Goal: Book appointment/travel/reservation

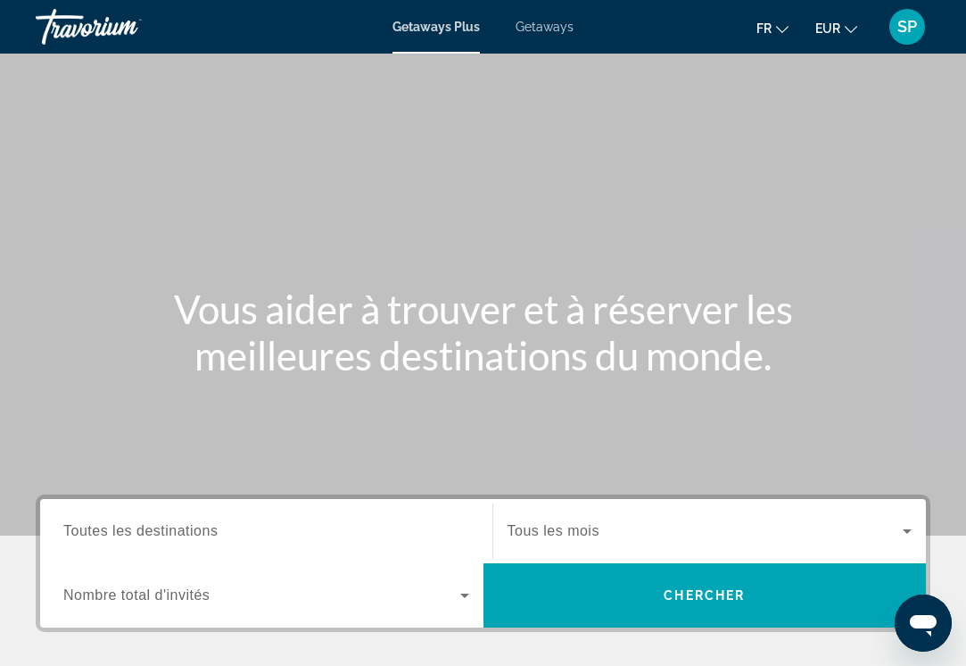
click at [554, 26] on span "Getaways" at bounding box center [545, 27] width 58 height 14
click at [107, 526] on span "Toutes les destinations" at bounding box center [140, 530] width 154 height 15
click at [107, 526] on input "Destination Toutes les destinations" at bounding box center [266, 531] width 406 height 21
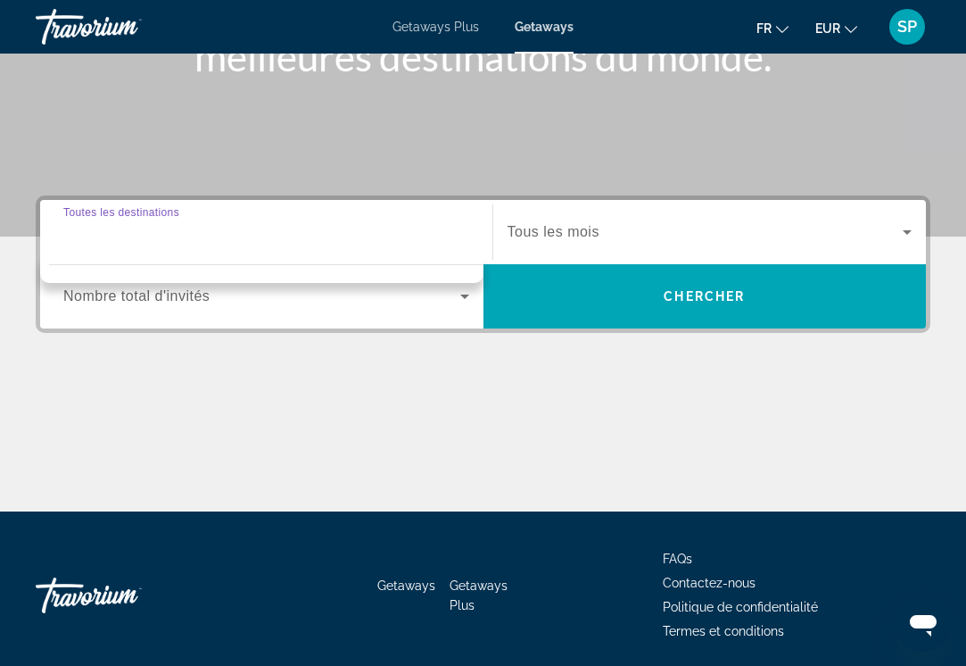
scroll to position [363, 0]
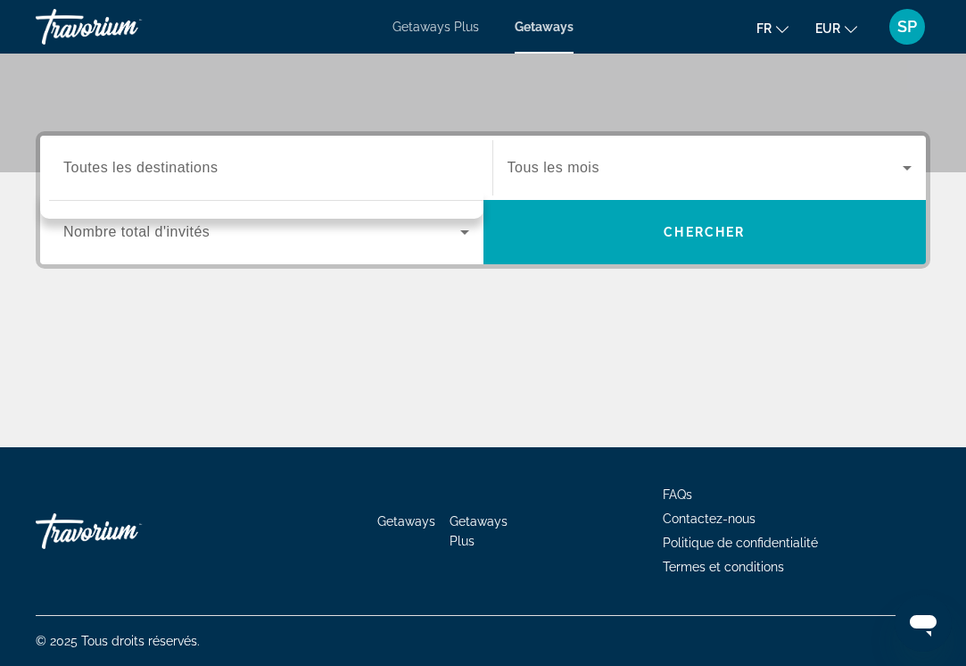
click at [103, 186] on div "Search widget" at bounding box center [266, 168] width 406 height 51
click at [67, 203] on div "Search widget" at bounding box center [266, 205] width 435 height 9
click at [73, 171] on span "Toutes les destinations" at bounding box center [140, 167] width 154 height 15
click at [73, 171] on input "Destination Toutes les destinations" at bounding box center [266, 168] width 406 height 21
click at [154, 311] on div "Destination Toutes les destinations Start Month Tous les mois Occupancy Nombre …" at bounding box center [483, 289] width 966 height 316
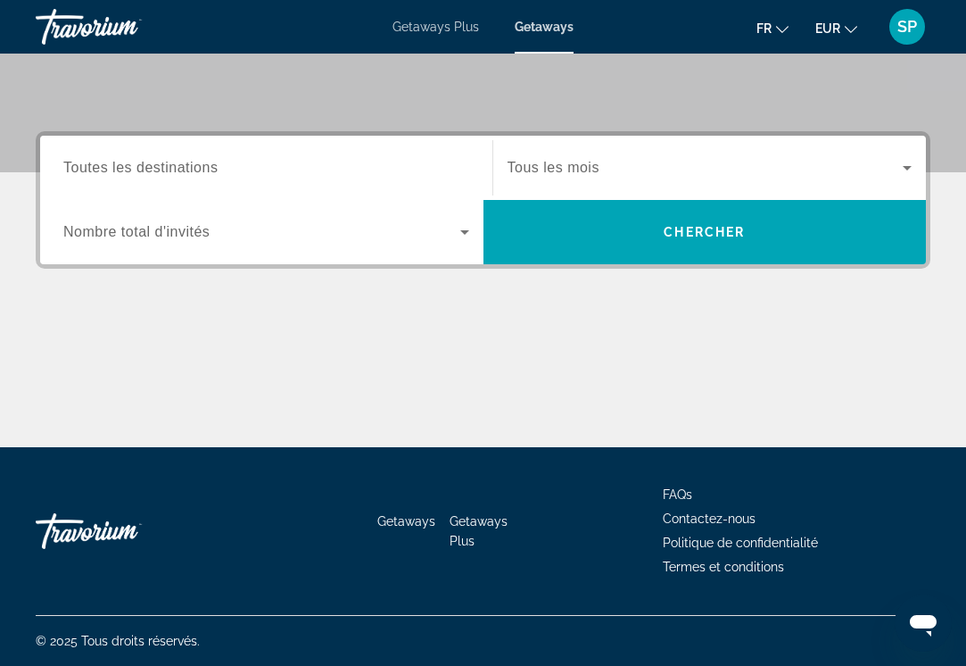
click at [437, 29] on span "Getaways Plus" at bounding box center [436, 27] width 87 height 14
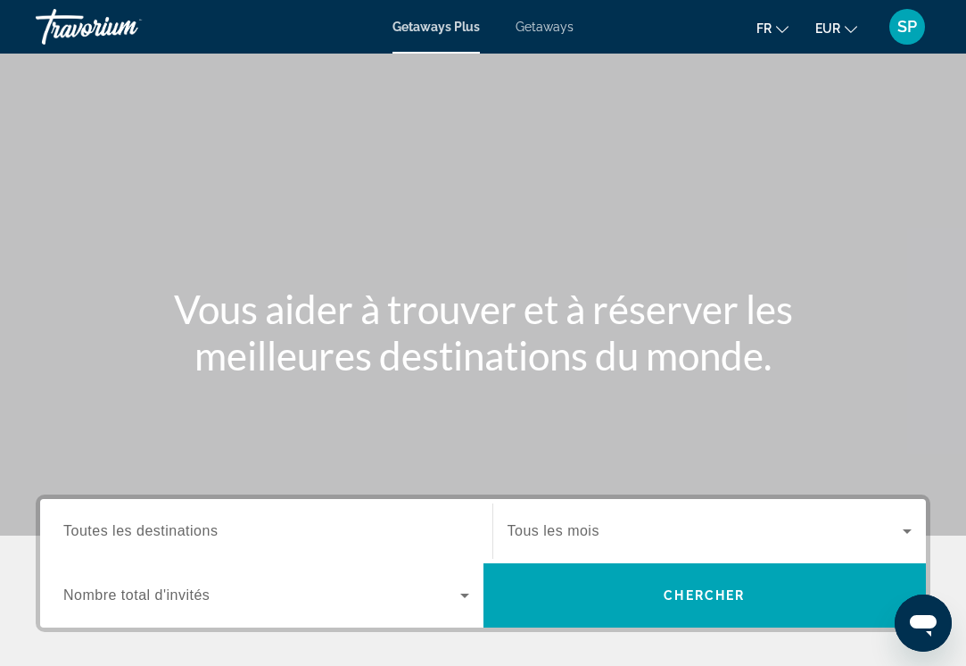
click at [182, 524] on span "Toutes les destinations" at bounding box center [140, 530] width 154 height 15
click at [182, 524] on input "Destination Toutes les destinations" at bounding box center [266, 531] width 406 height 21
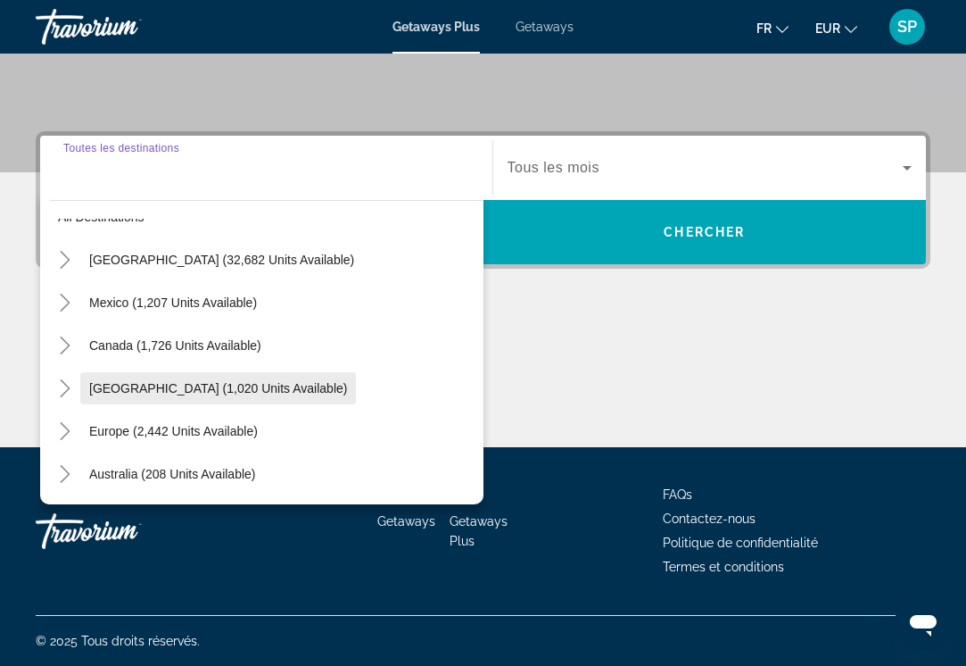
scroll to position [37, 0]
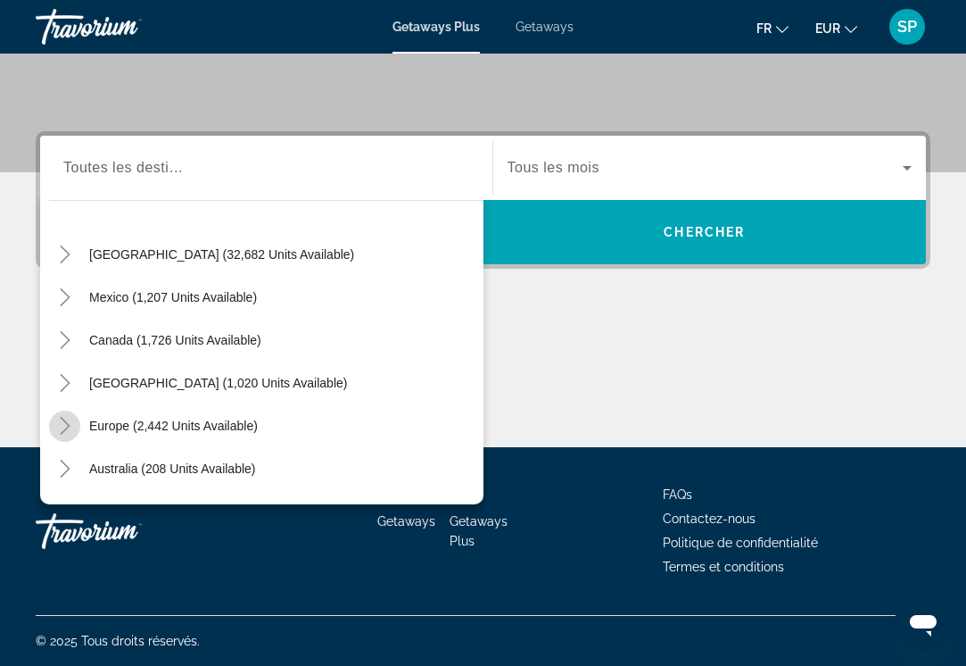
click at [66, 426] on icon "Toggle Europe (2,442 units available)" at bounding box center [65, 426] width 18 height 18
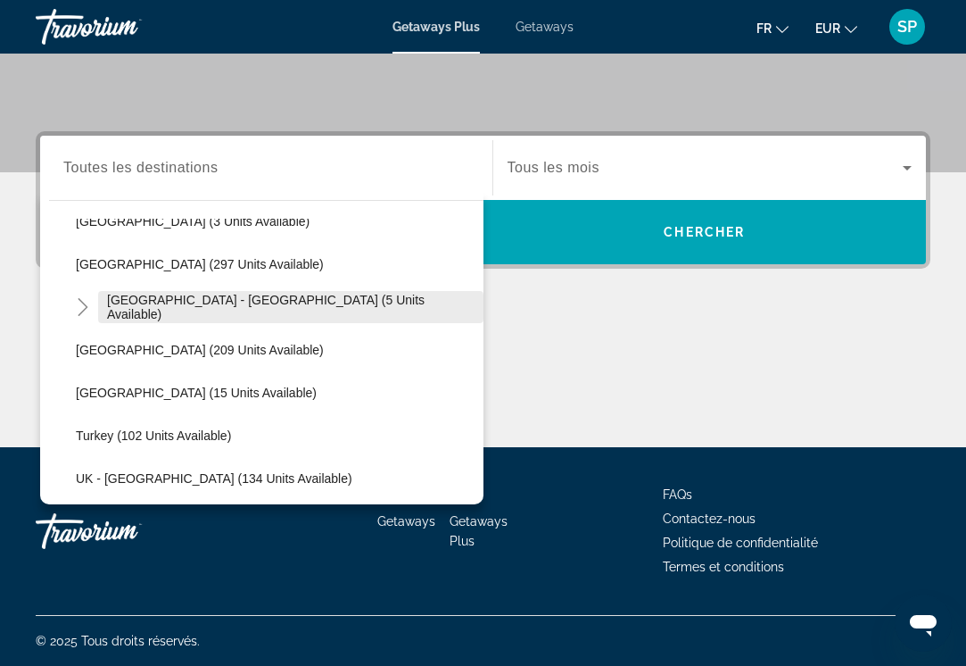
scroll to position [838, 0]
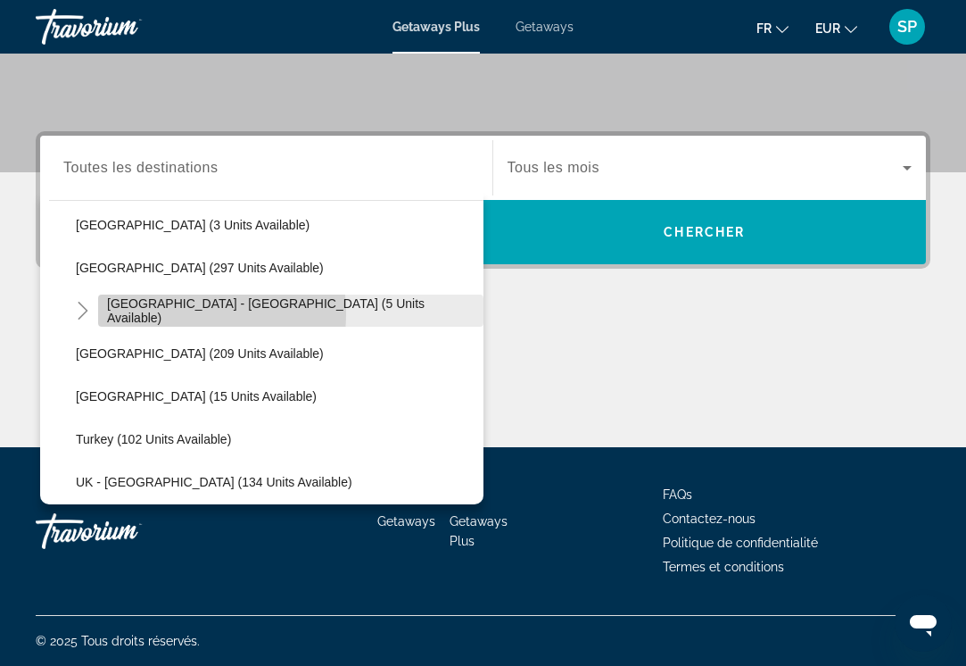
click at [152, 313] on span "[GEOGRAPHIC_DATA] - [GEOGRAPHIC_DATA] (5 units available)" at bounding box center [291, 310] width 368 height 29
type input "**********"
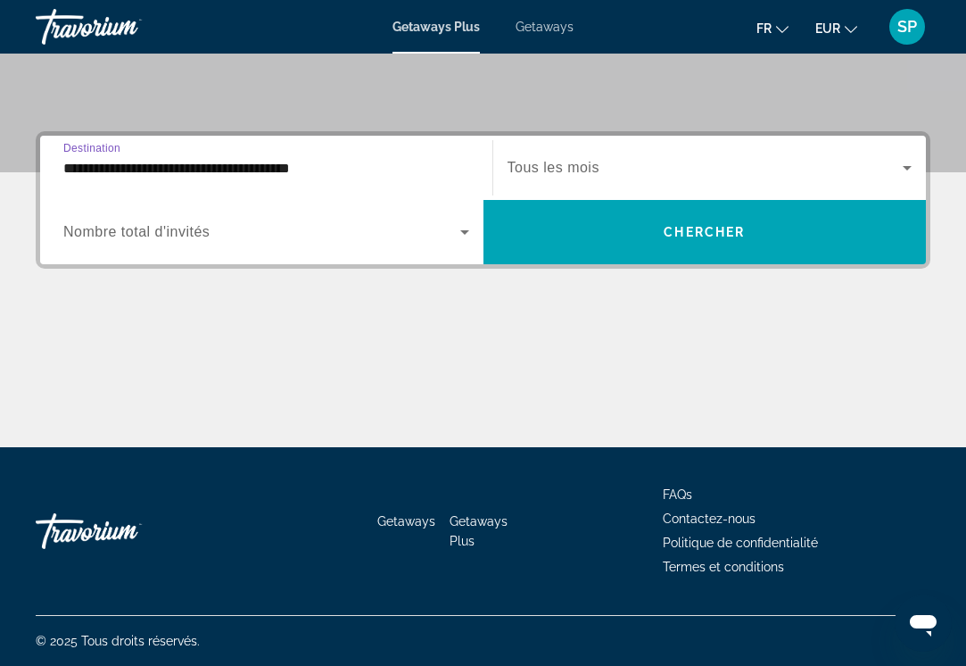
click at [592, 163] on span "Tous les mois" at bounding box center [554, 167] width 92 height 15
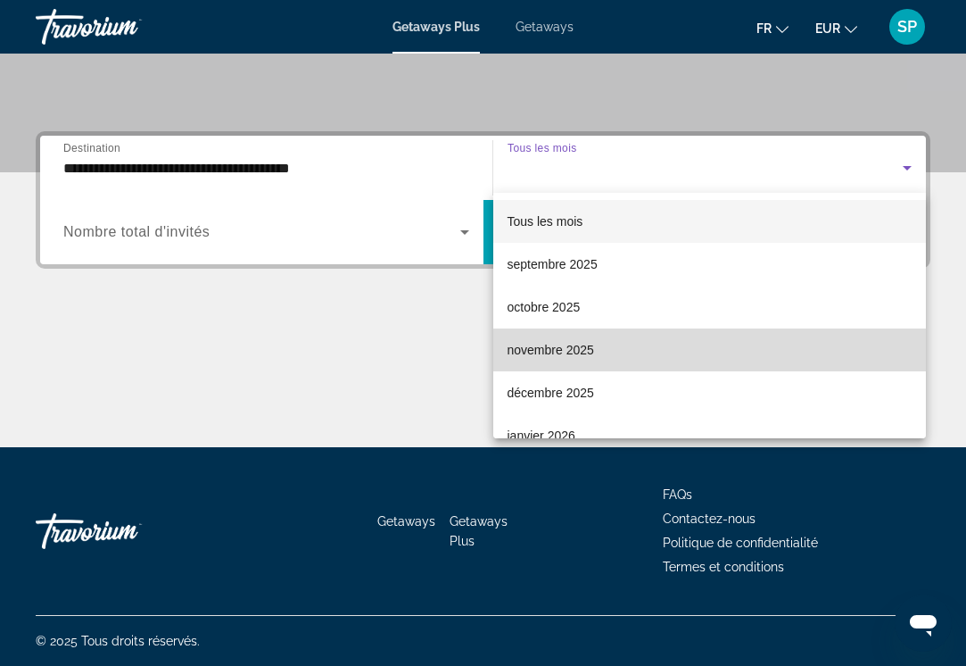
click at [553, 346] on span "novembre 2025" at bounding box center [551, 349] width 87 height 21
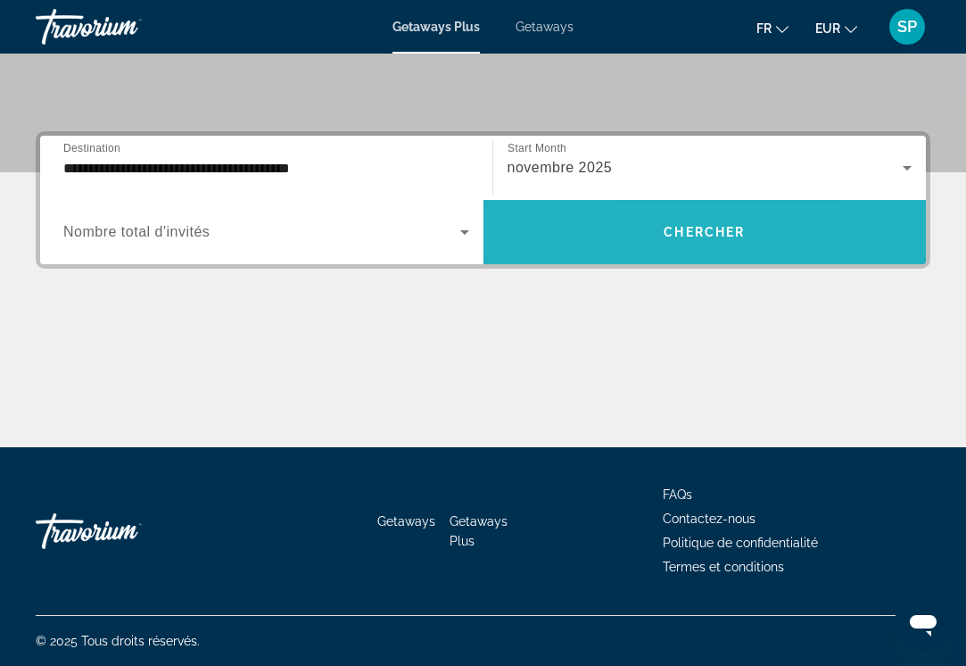
click at [658, 229] on span "Search widget" at bounding box center [705, 232] width 443 height 43
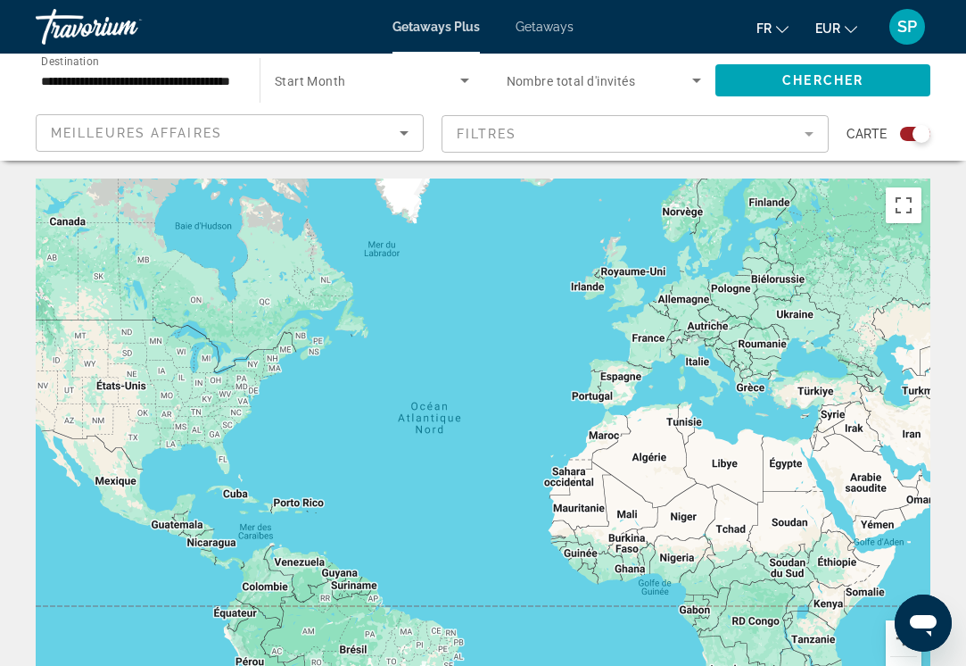
click at [901, 133] on div "Search widget" at bounding box center [915, 134] width 30 height 14
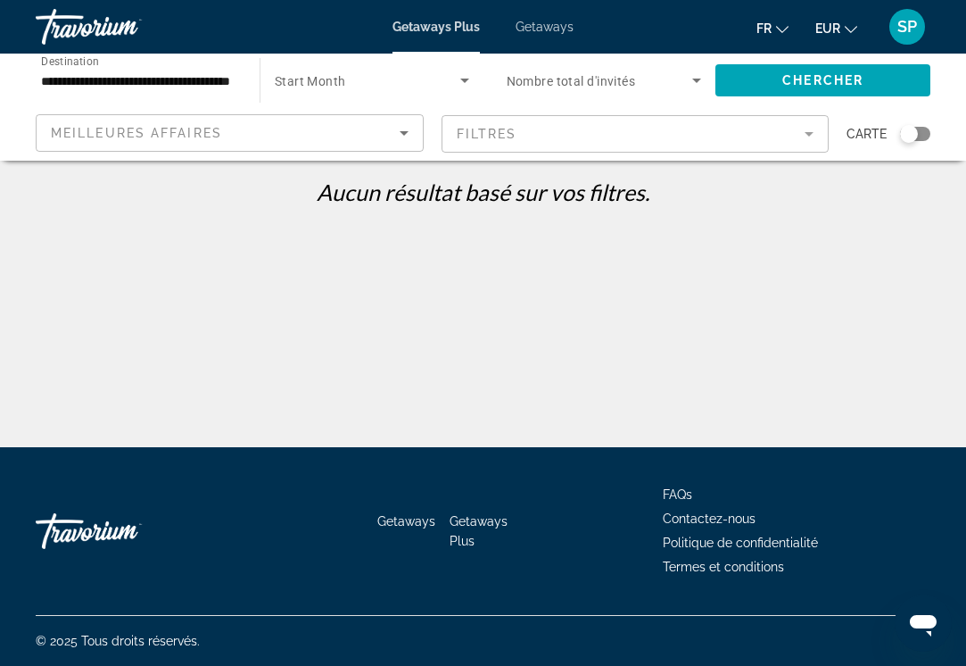
click at [469, 79] on icon "Search widget" at bounding box center [464, 80] width 21 height 21
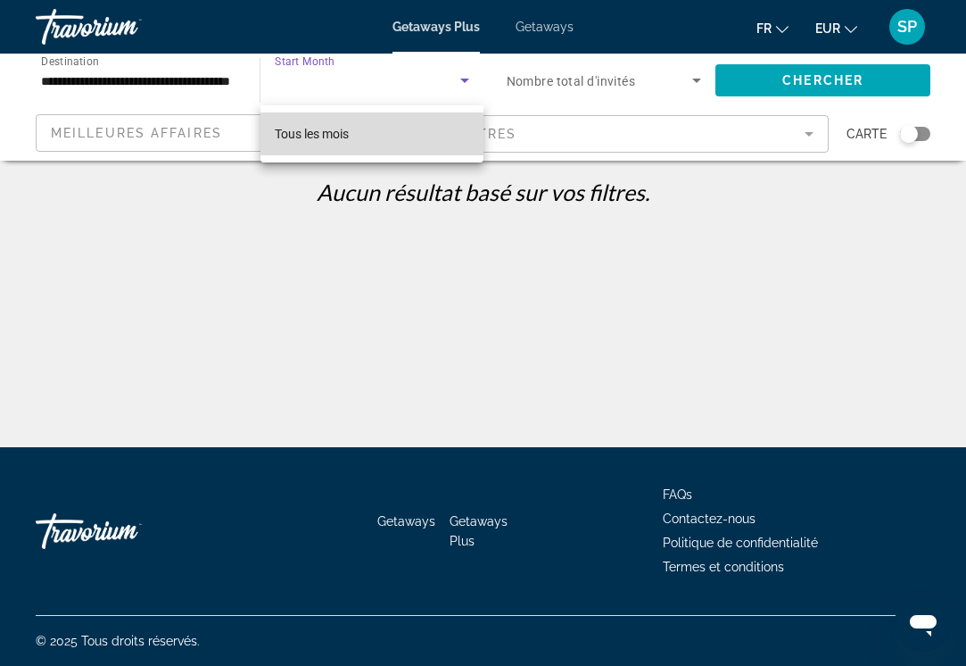
click at [360, 140] on mat-option "Tous les mois" at bounding box center [372, 133] width 223 height 43
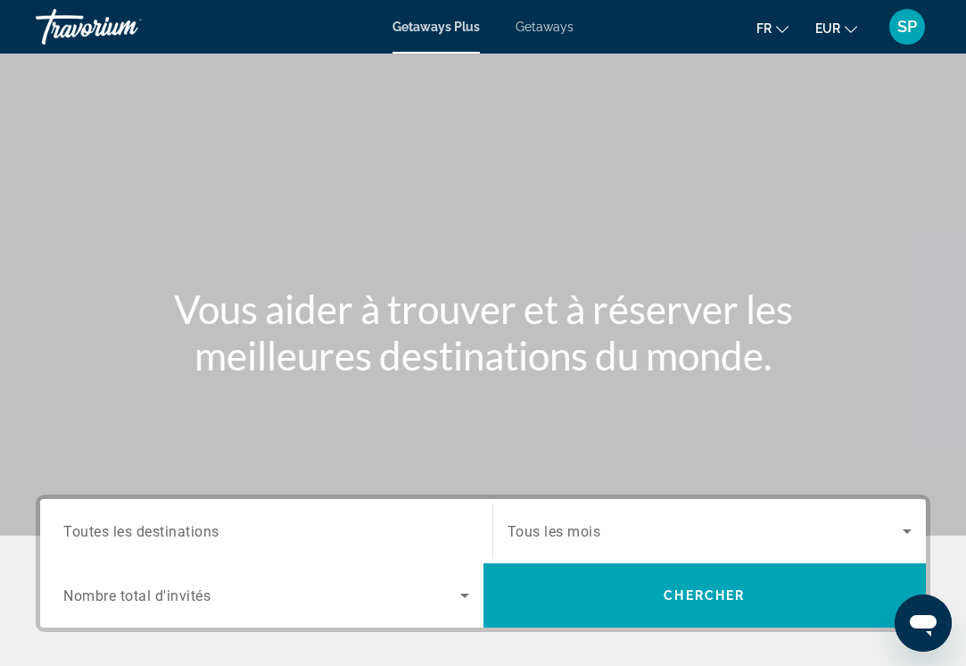
click at [554, 24] on span "Getaways" at bounding box center [545, 27] width 58 height 14
click at [368, 535] on input "Destination Toutes les destinations" at bounding box center [266, 531] width 406 height 21
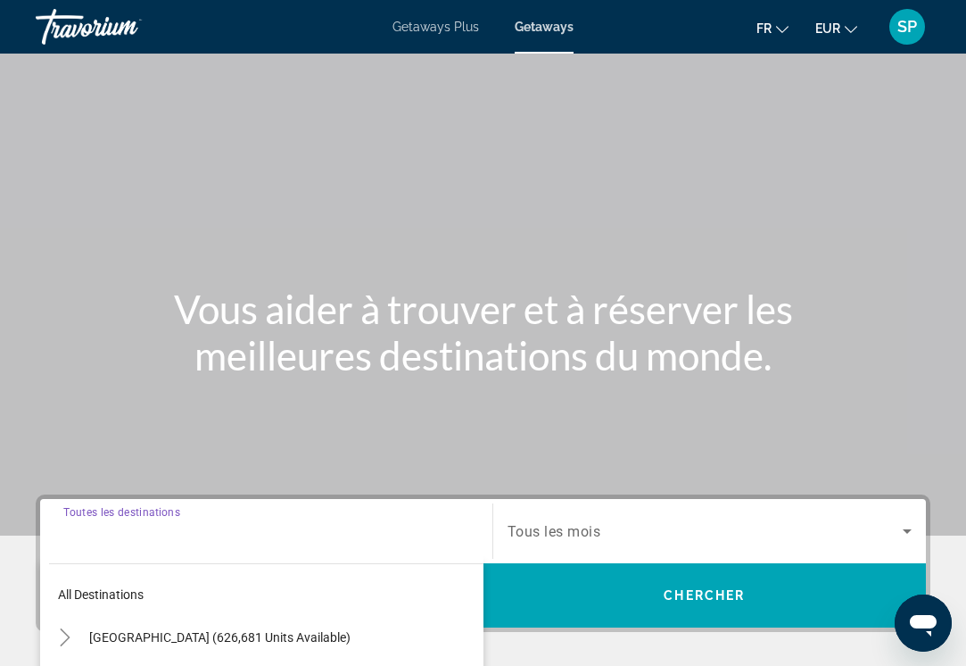
scroll to position [363, 0]
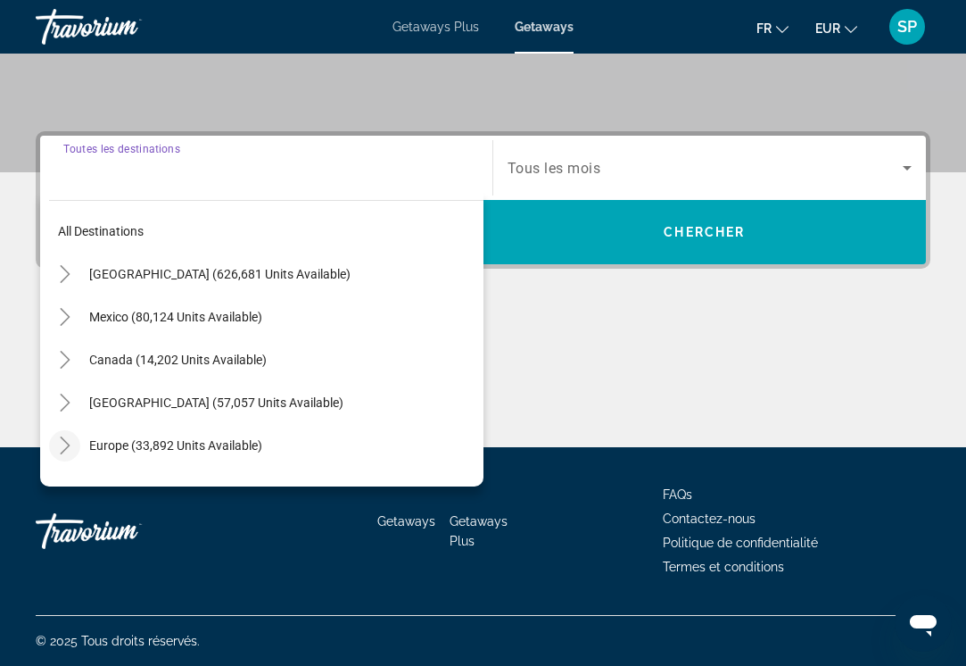
click at [71, 443] on icon "Toggle Europe (33,892 units available)" at bounding box center [65, 445] width 18 height 18
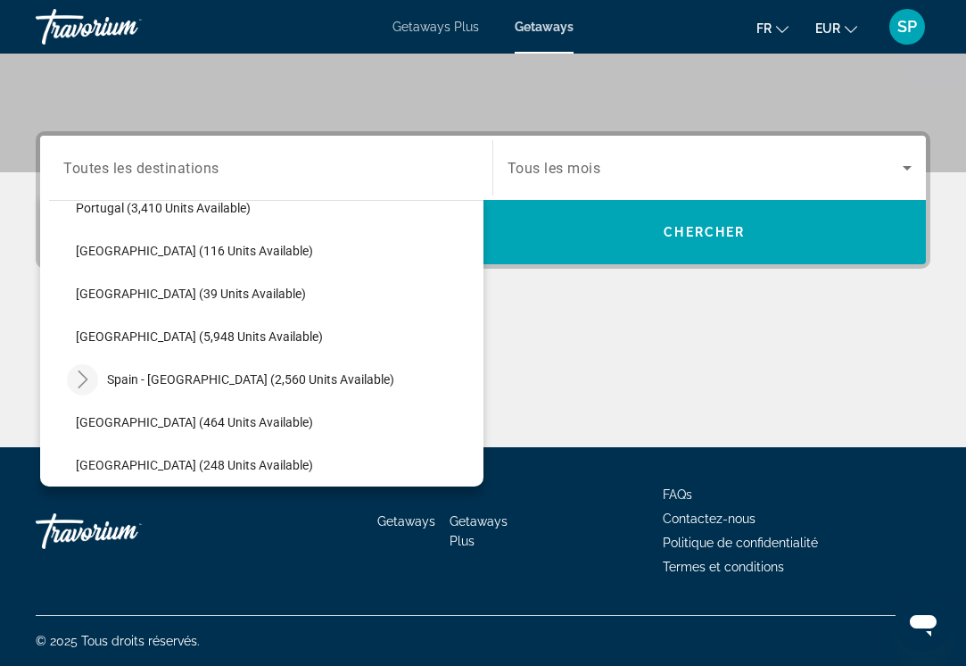
scroll to position [882, 0]
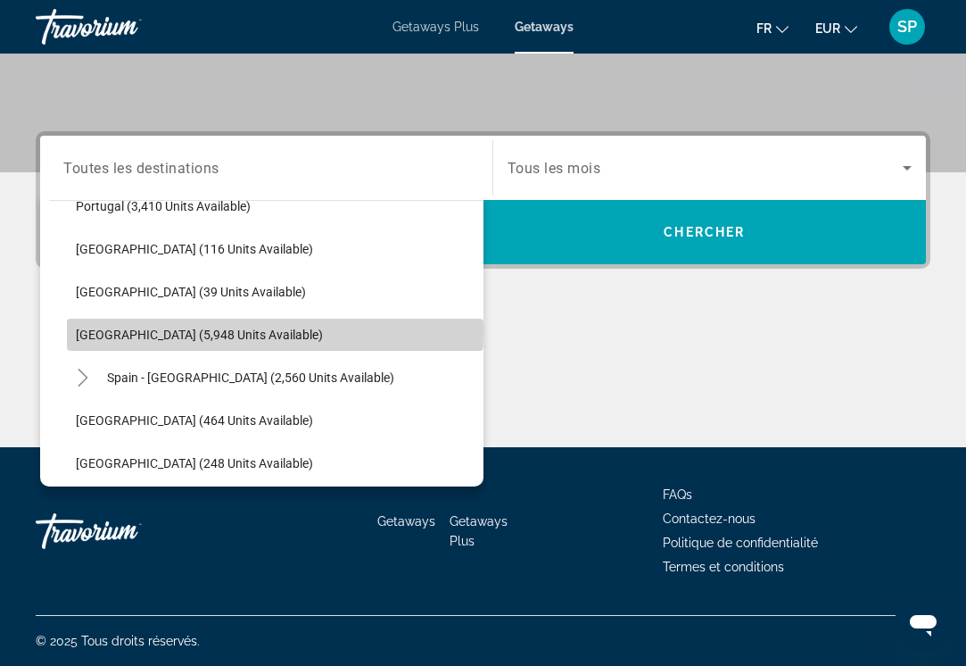
click at [163, 329] on span "[GEOGRAPHIC_DATA] (5,948 units available)" at bounding box center [199, 334] width 247 height 14
type input "**********"
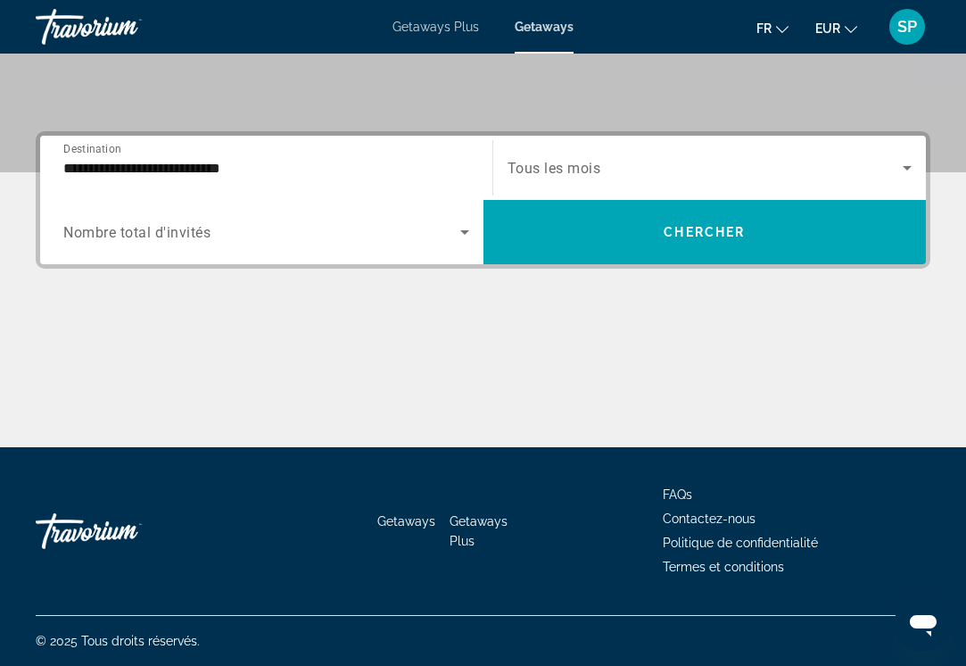
click at [562, 170] on span "Tous les mois" at bounding box center [555, 168] width 94 height 17
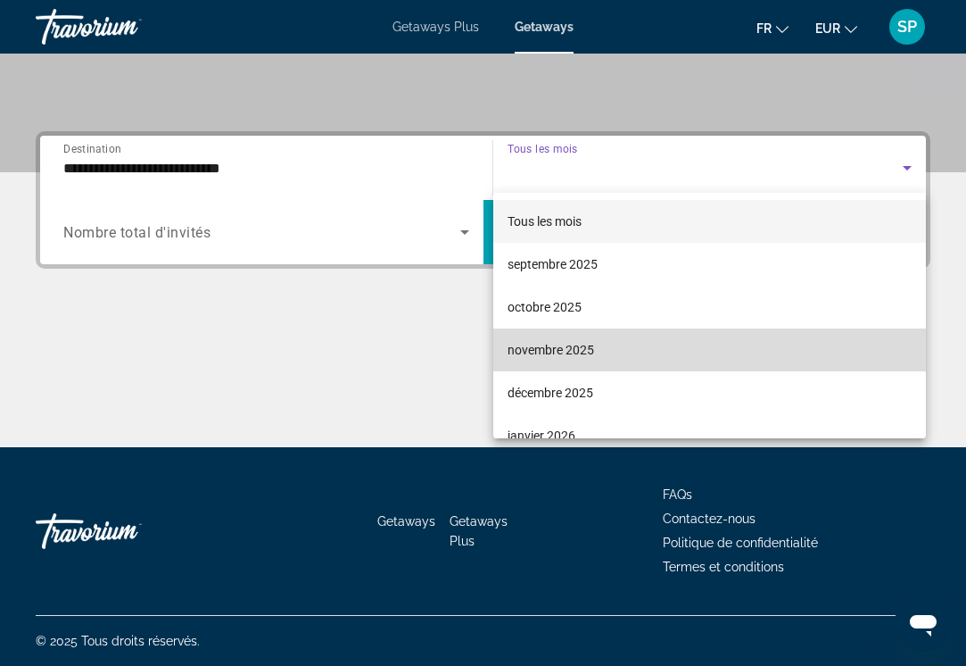
click at [585, 339] on span "novembre 2025" at bounding box center [551, 349] width 87 height 21
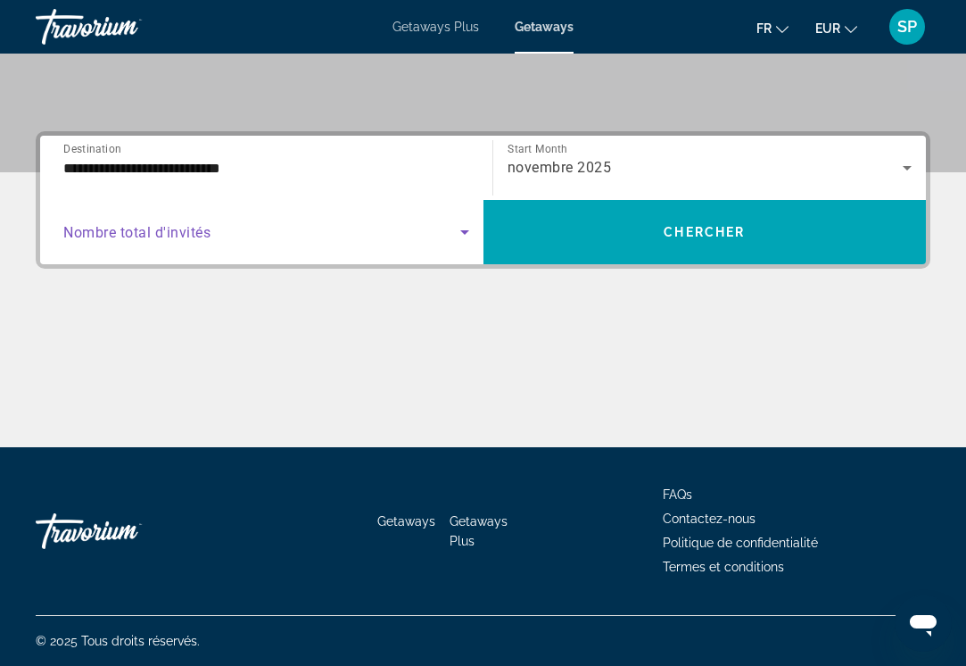
click at [464, 228] on icon "Search widget" at bounding box center [464, 231] width 21 height 21
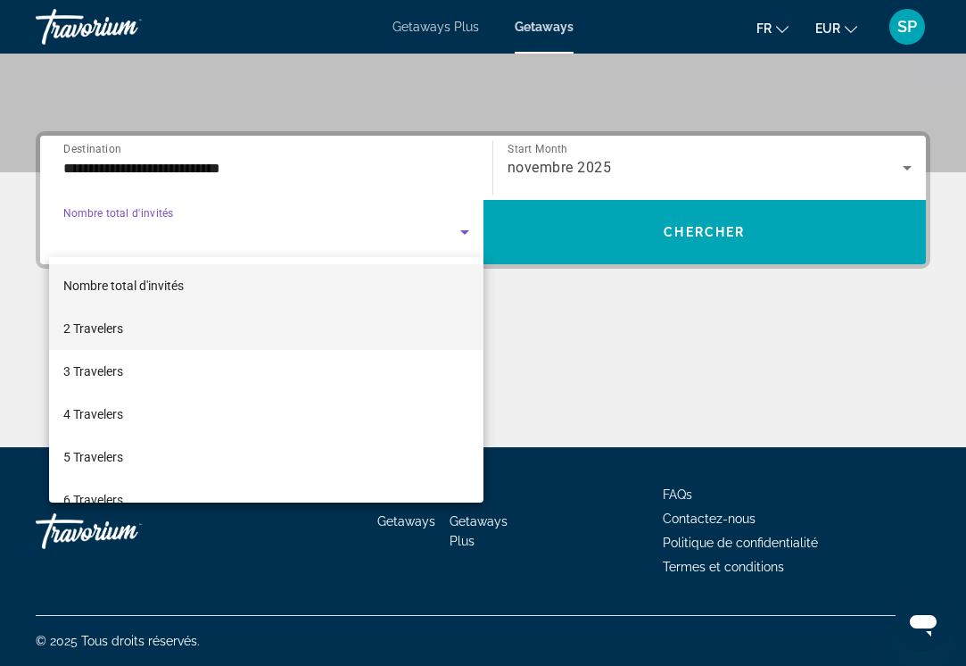
click at [139, 325] on mat-option "2 Travelers" at bounding box center [266, 328] width 435 height 43
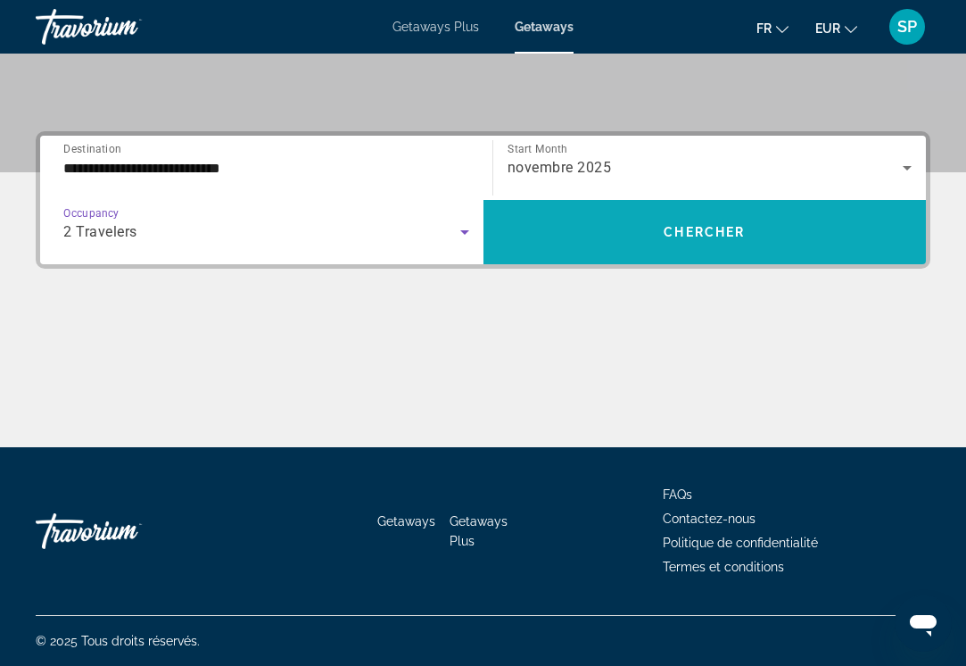
click at [728, 224] on span "Search widget" at bounding box center [705, 232] width 443 height 43
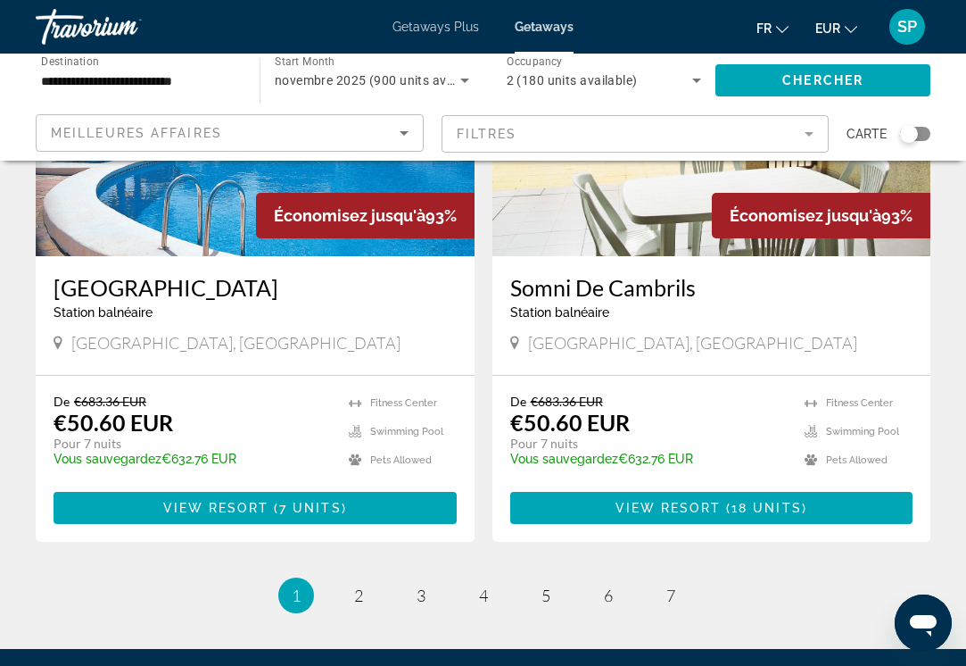
scroll to position [3389, 0]
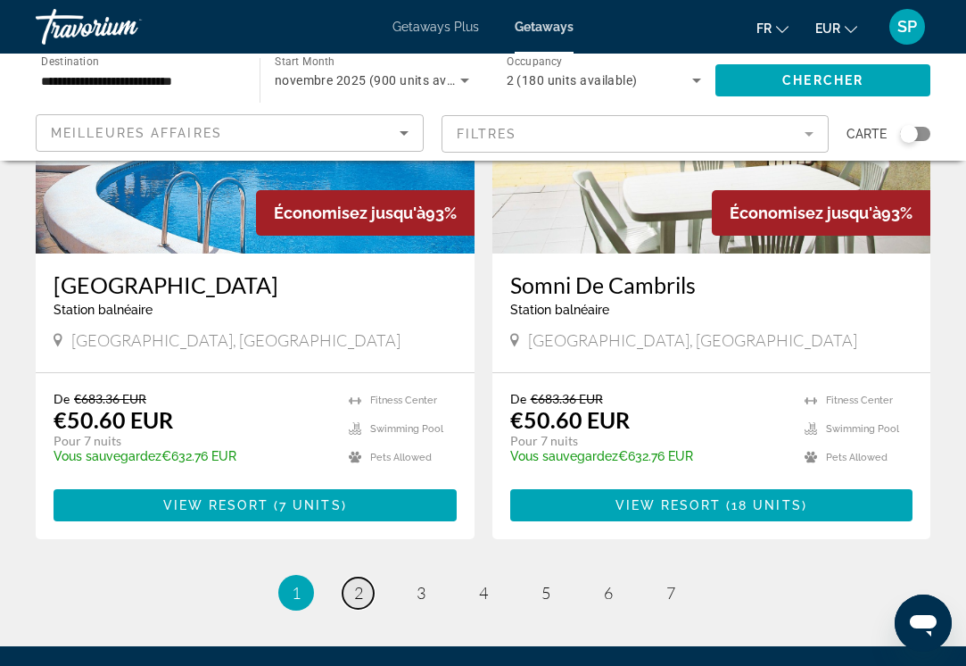
click at [354, 583] on span "2" at bounding box center [358, 593] width 9 height 20
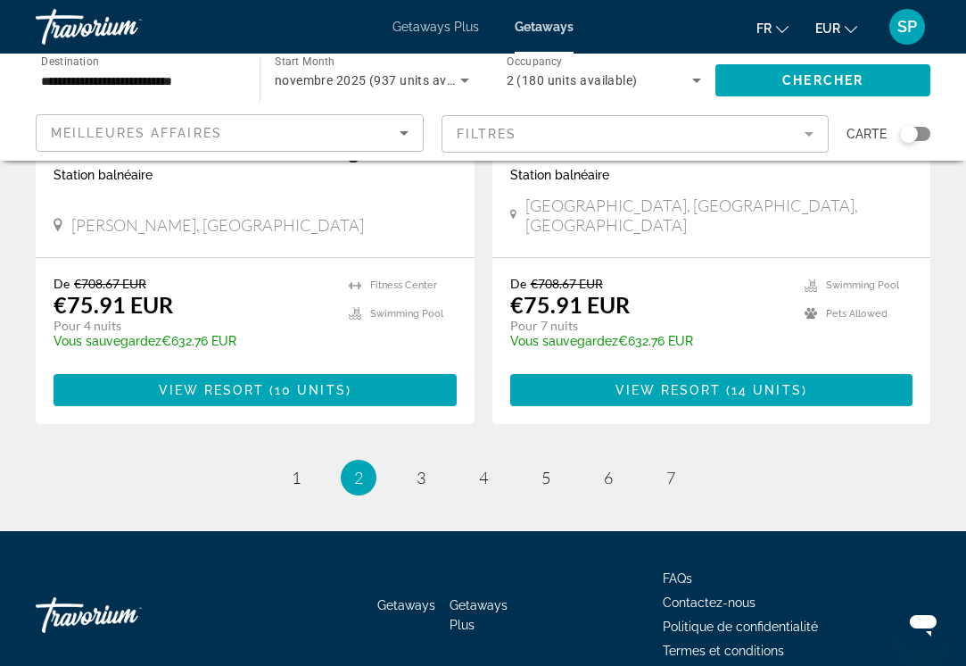
scroll to position [3489, 0]
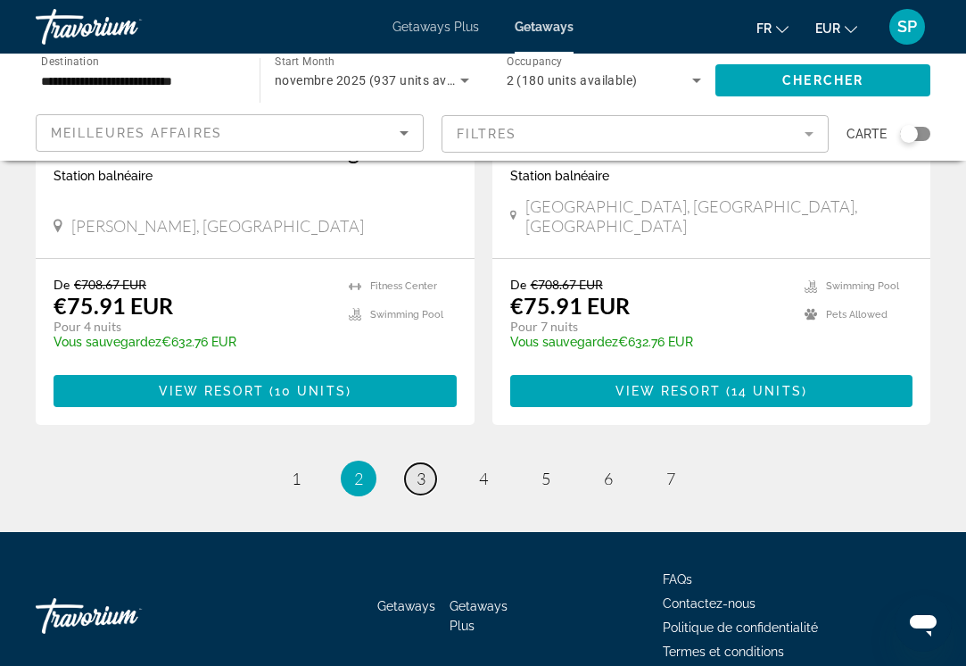
click at [426, 463] on link "page 3" at bounding box center [420, 478] width 31 height 31
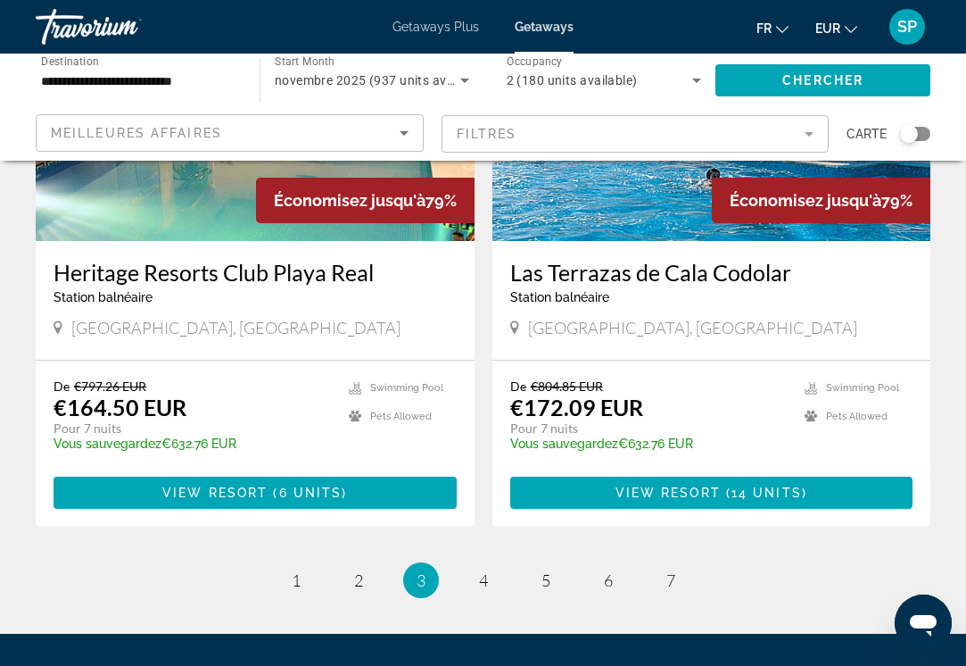
scroll to position [3410, 0]
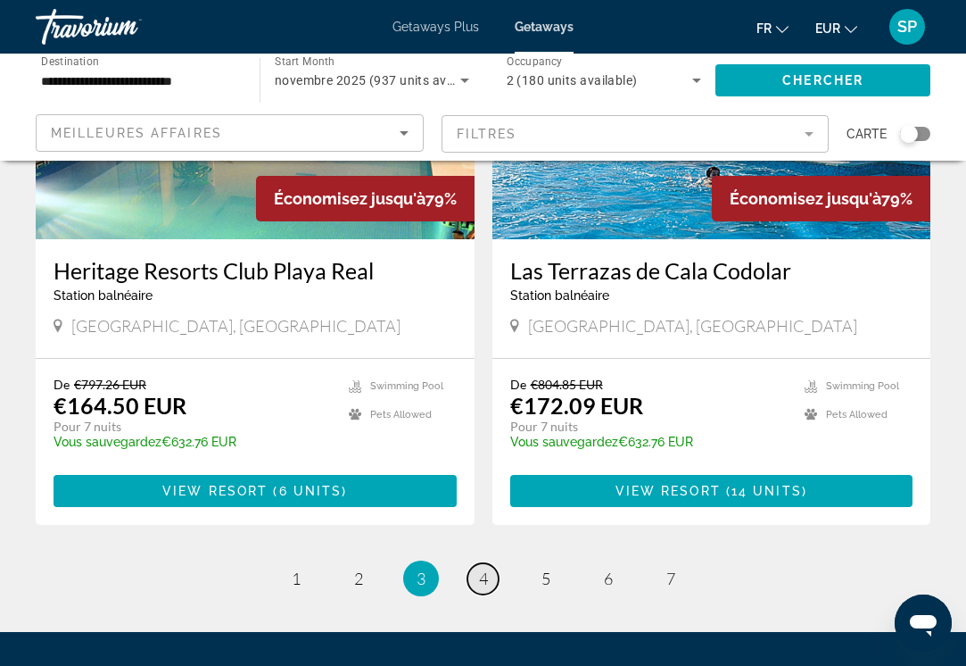
click at [480, 568] on span "4" at bounding box center [483, 578] width 9 height 20
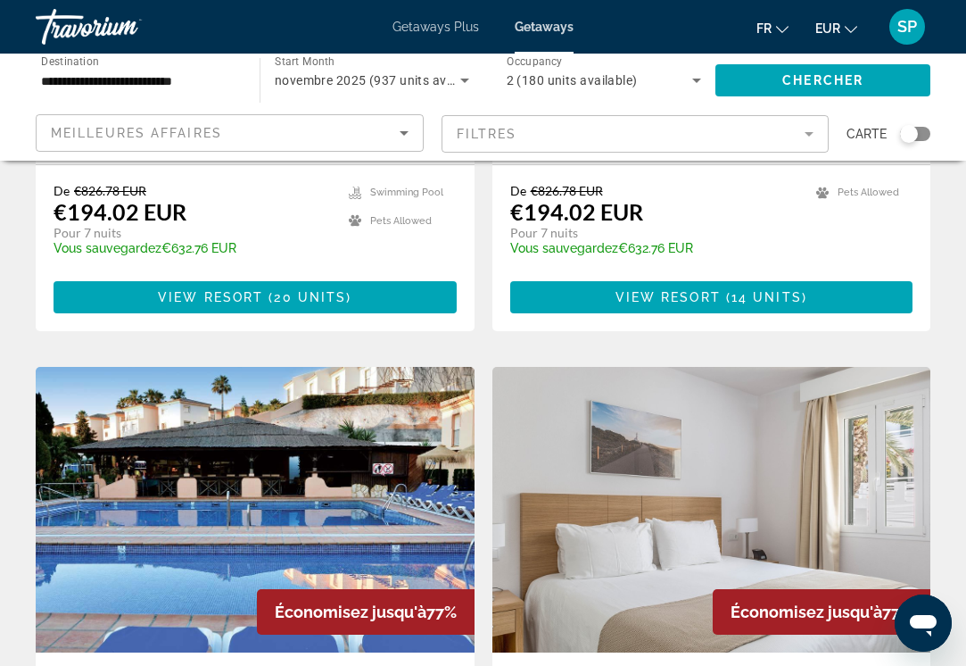
scroll to position [1111, 0]
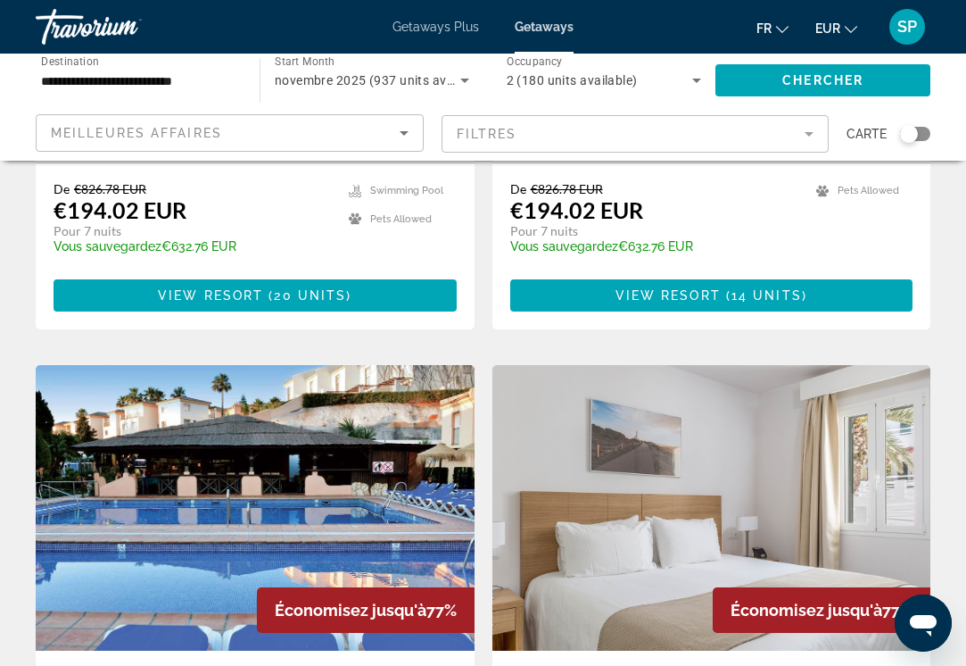
click at [178, 77] on input "**********" at bounding box center [138, 80] width 195 height 21
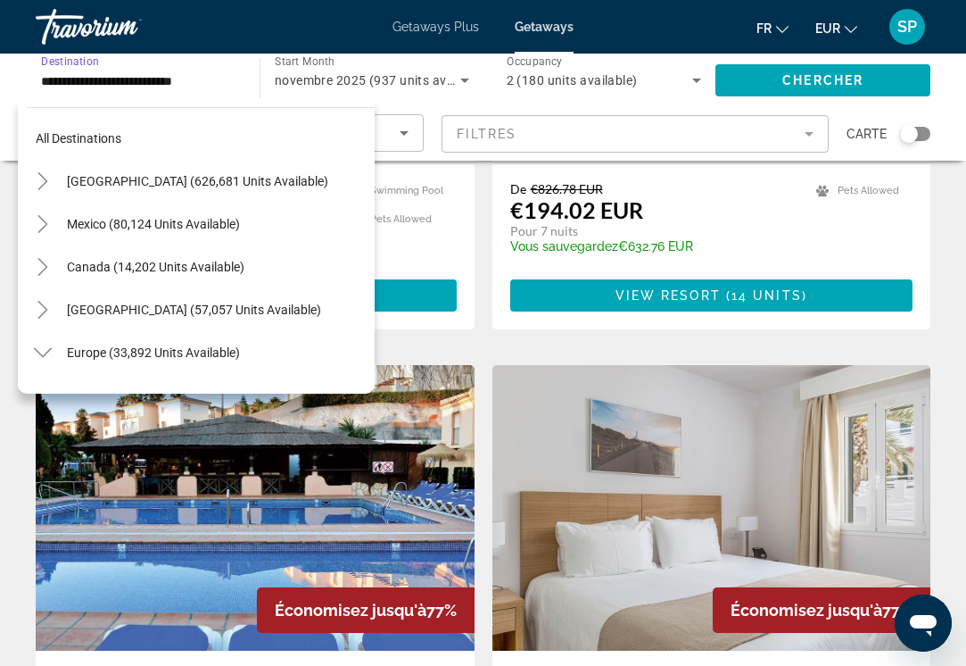
scroll to position [877, 0]
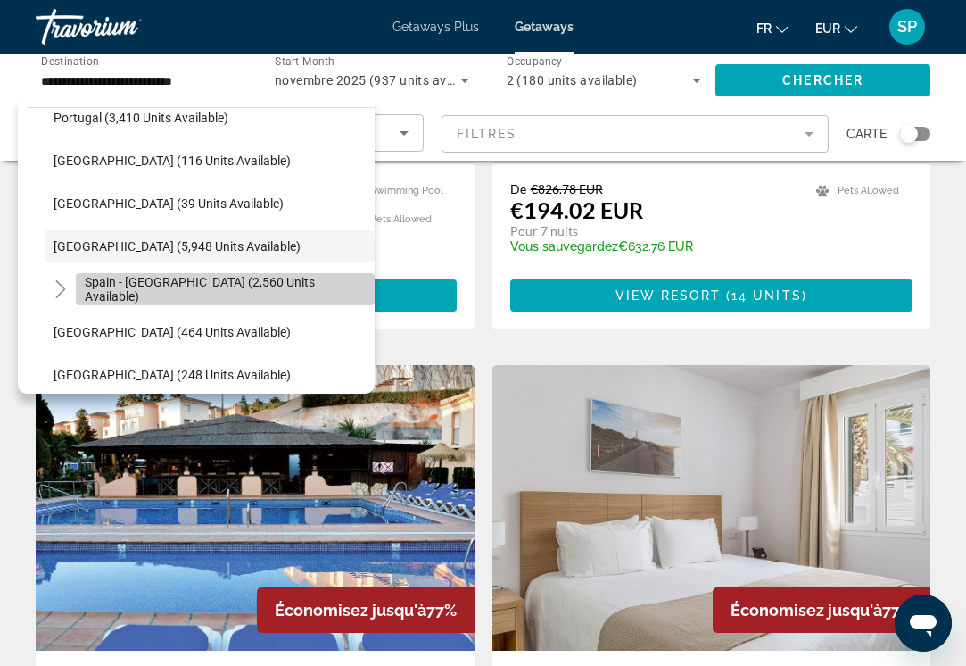
click at [107, 288] on span "Spain - [GEOGRAPHIC_DATA] (2,560 units available)" at bounding box center [225, 289] width 281 height 29
type input "**********"
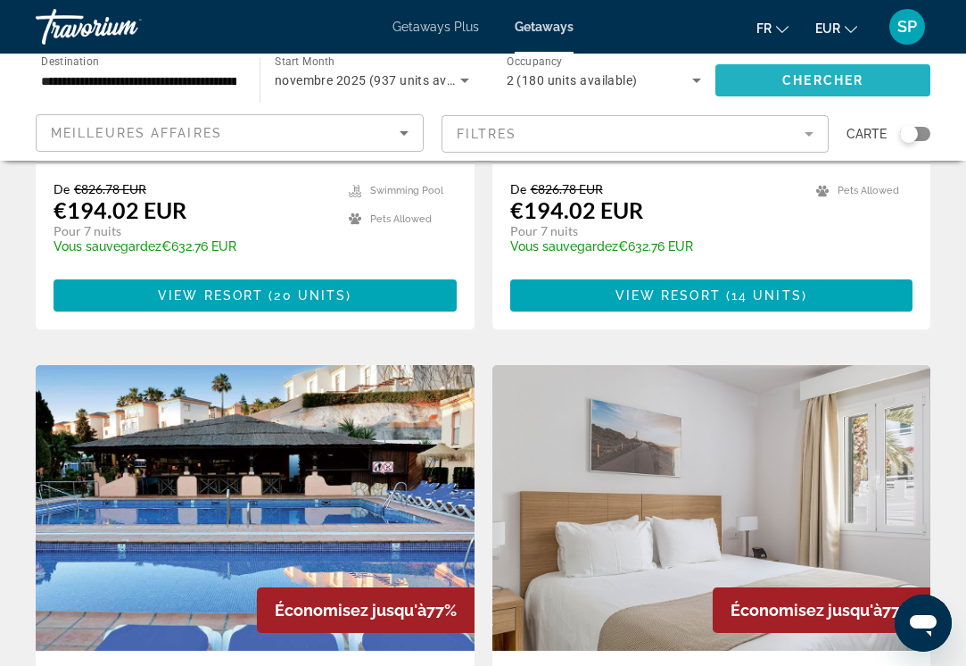
click at [757, 80] on span "Search widget" at bounding box center [823, 80] width 215 height 43
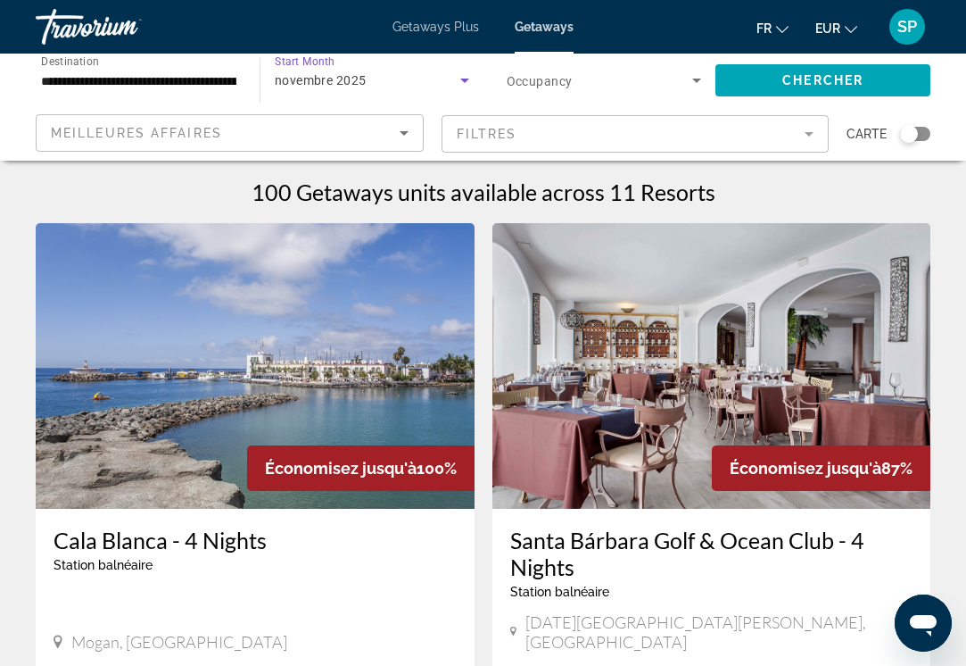
click at [465, 82] on icon "Search widget" at bounding box center [464, 81] width 9 height 4
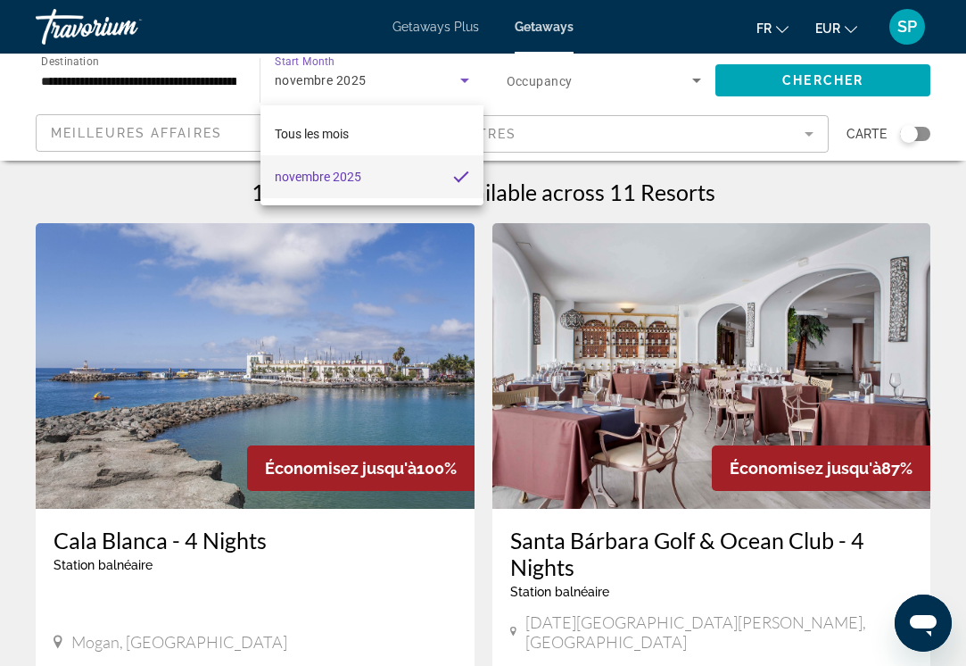
click at [459, 76] on div at bounding box center [483, 333] width 966 height 666
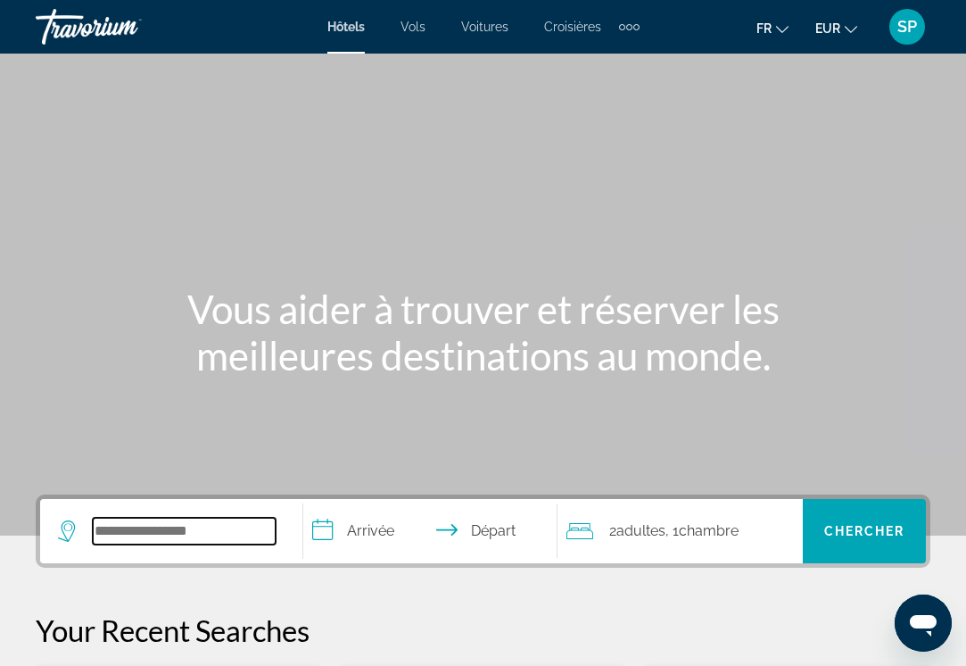
click at [127, 526] on input "Search widget" at bounding box center [184, 531] width 183 height 27
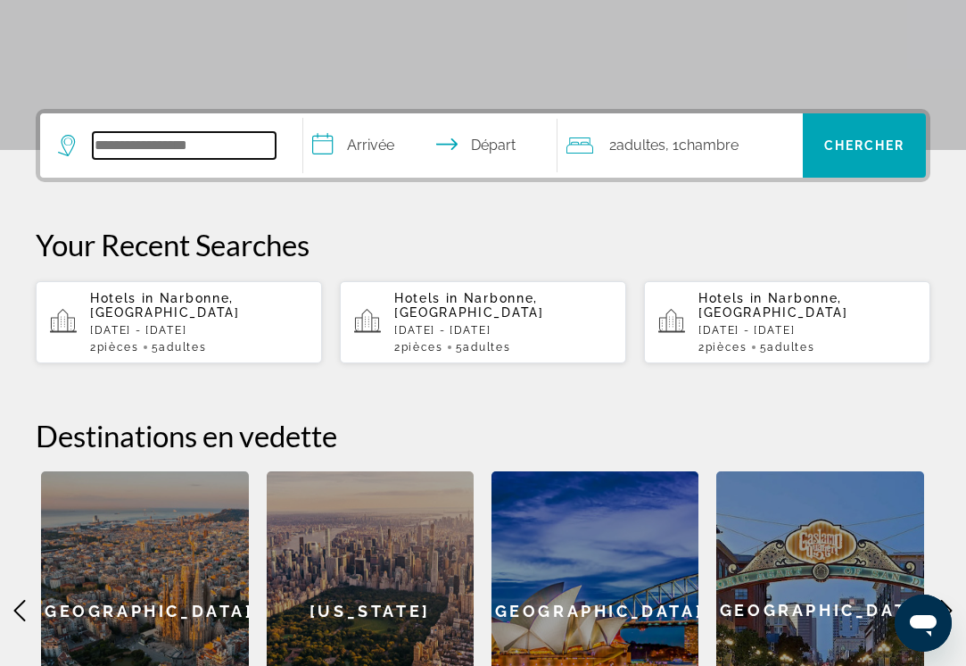
scroll to position [436, 0]
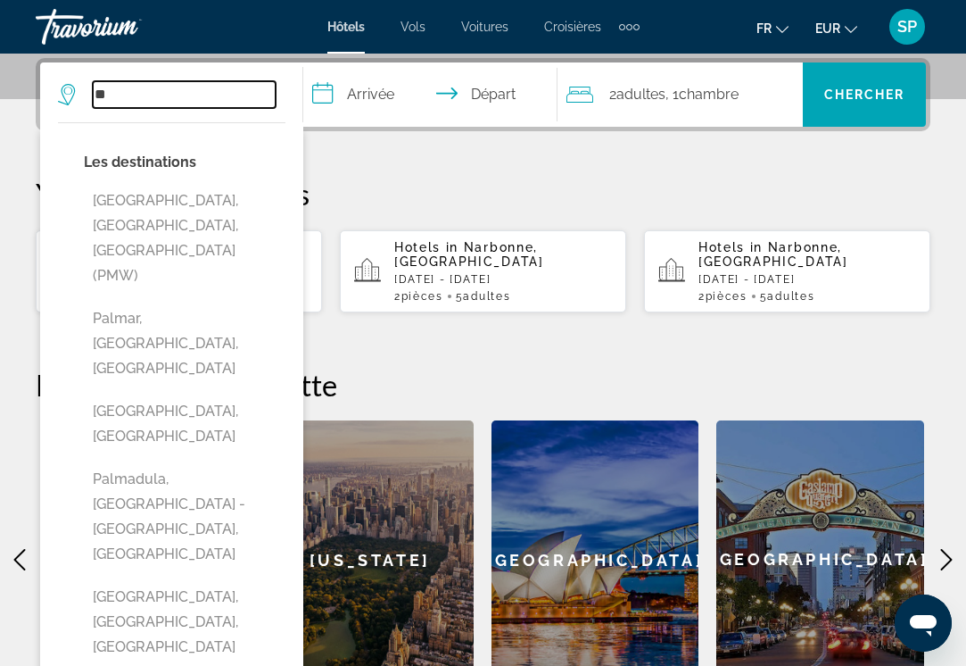
type input "*"
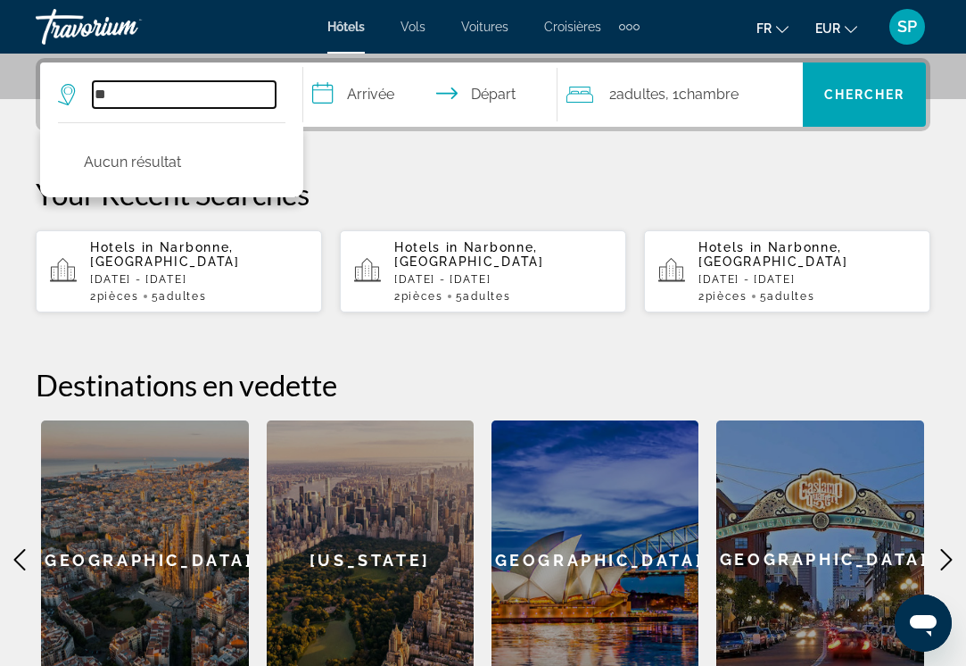
type input "*"
click at [116, 91] on input "**********" at bounding box center [184, 94] width 183 height 27
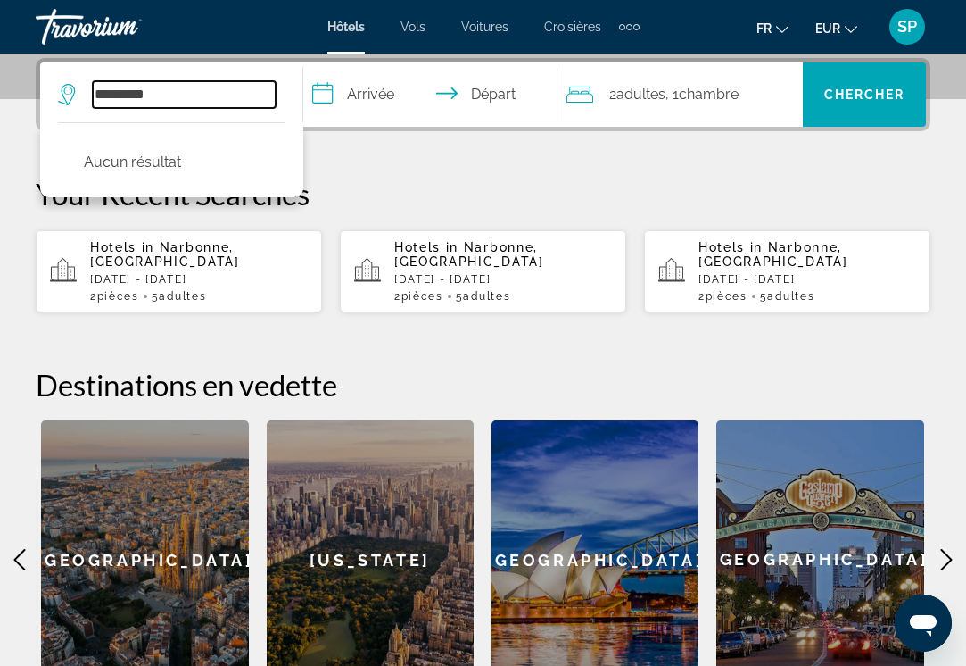
click at [190, 91] on input "********" at bounding box center [184, 94] width 183 height 27
type input "*"
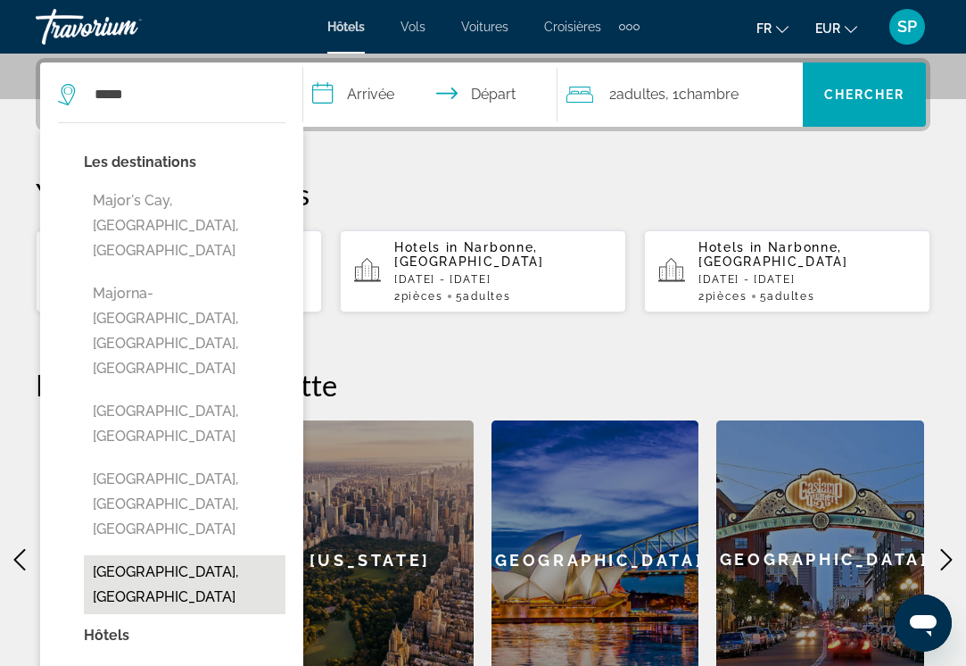
click at [124, 555] on button "Majorca, Spain" at bounding box center [185, 584] width 202 height 59
type input "**********"
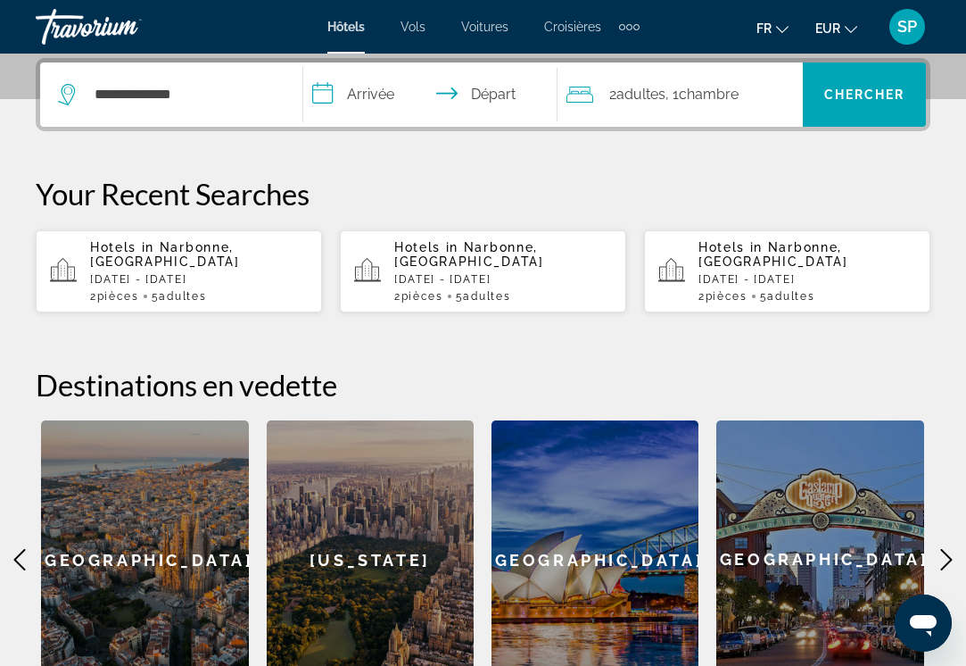
click at [363, 88] on input "**********" at bounding box center [433, 97] width 261 height 70
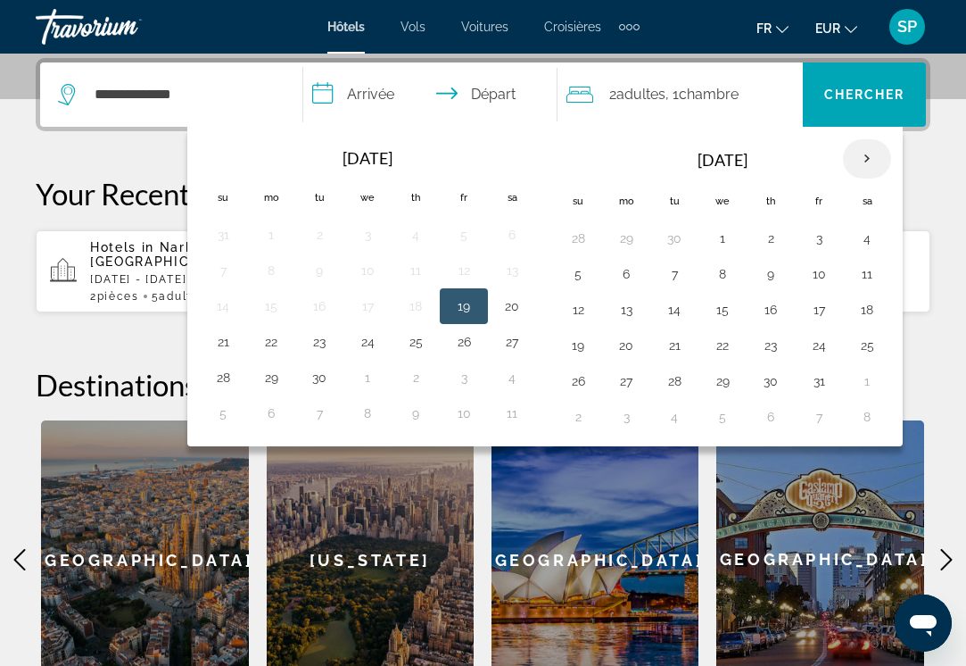
click at [864, 158] on th "Next month" at bounding box center [867, 158] width 48 height 39
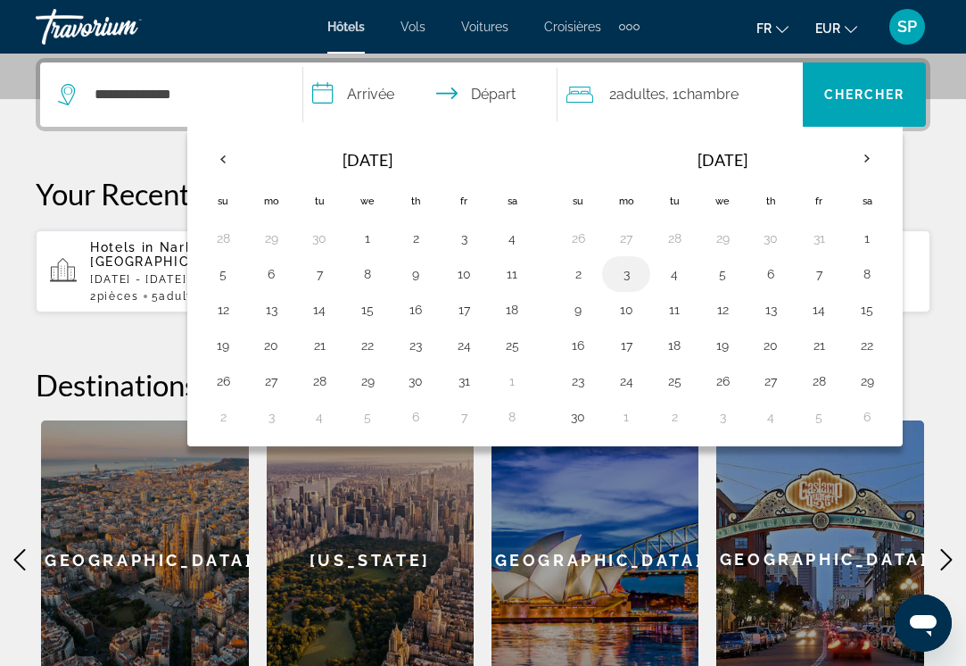
click at [624, 274] on button "3" at bounding box center [626, 273] width 29 height 25
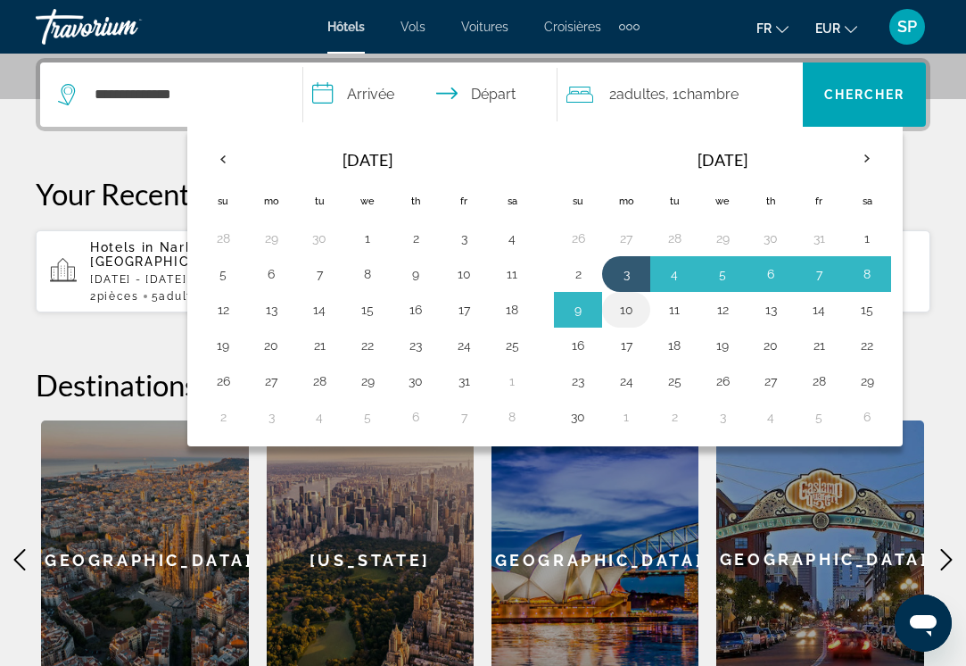
click at [624, 307] on button "10" at bounding box center [626, 309] width 29 height 25
type input "**********"
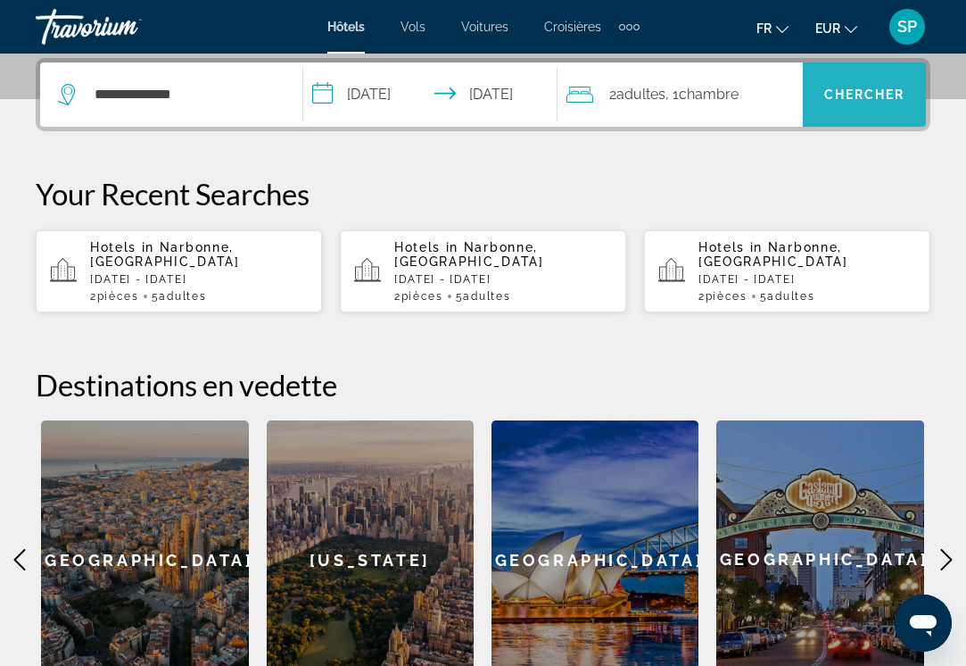
click at [886, 91] on span "Chercher" at bounding box center [864, 94] width 81 height 14
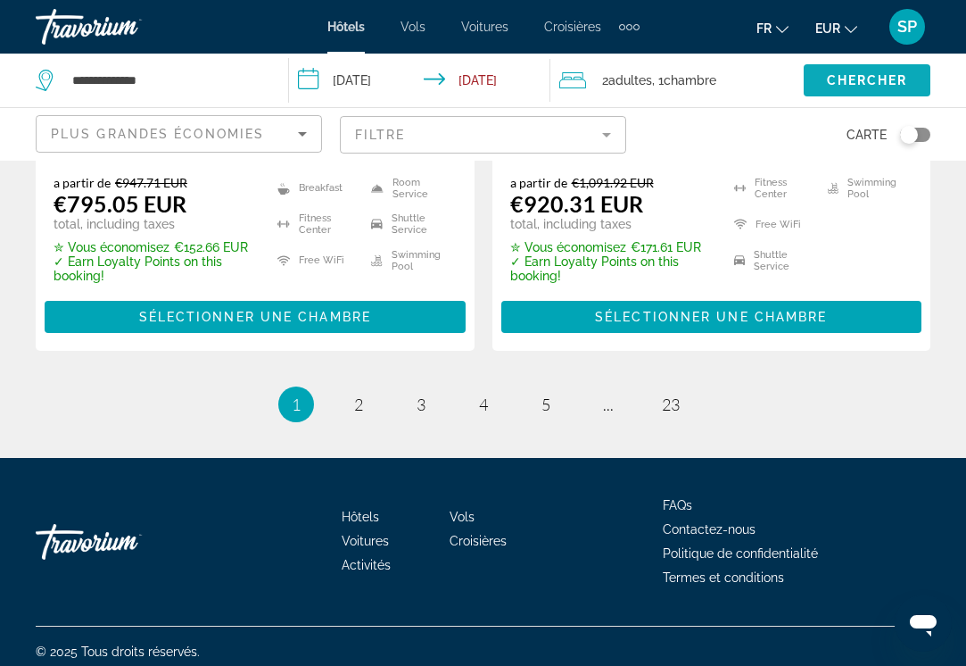
scroll to position [3878, 0]
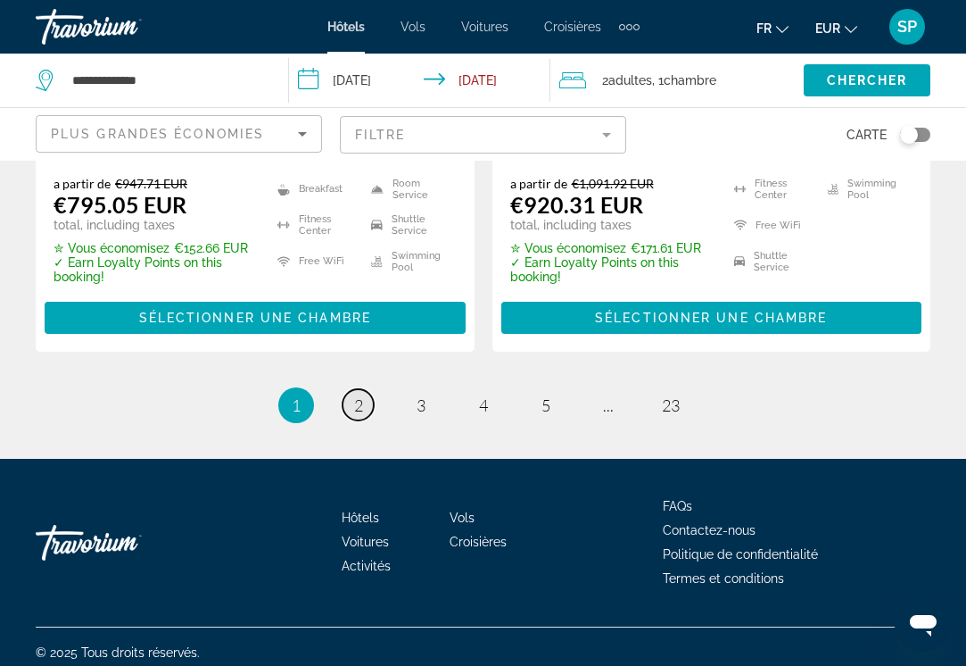
click at [360, 395] on span "2" at bounding box center [358, 405] width 9 height 20
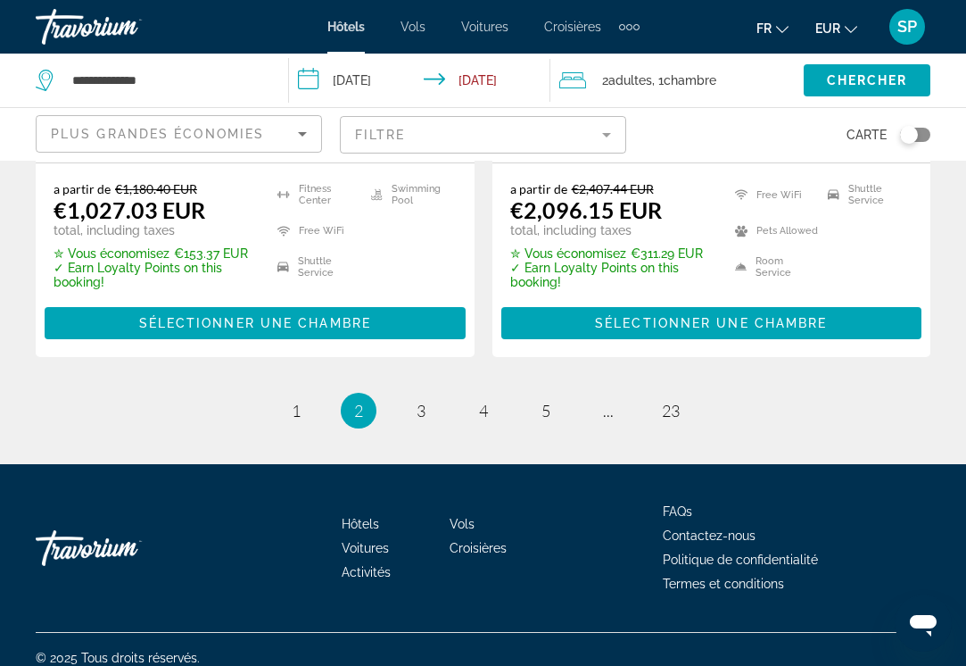
scroll to position [3892, 0]
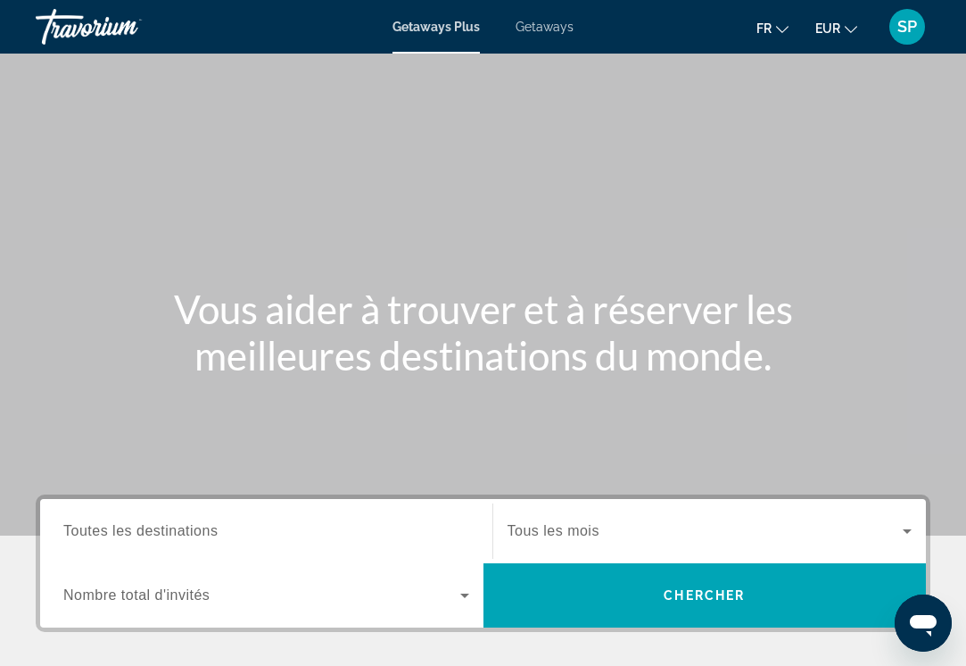
click at [180, 529] on span "Toutes les destinations" at bounding box center [140, 530] width 154 height 15
click at [180, 529] on input "Destination Toutes les destinations" at bounding box center [266, 531] width 406 height 21
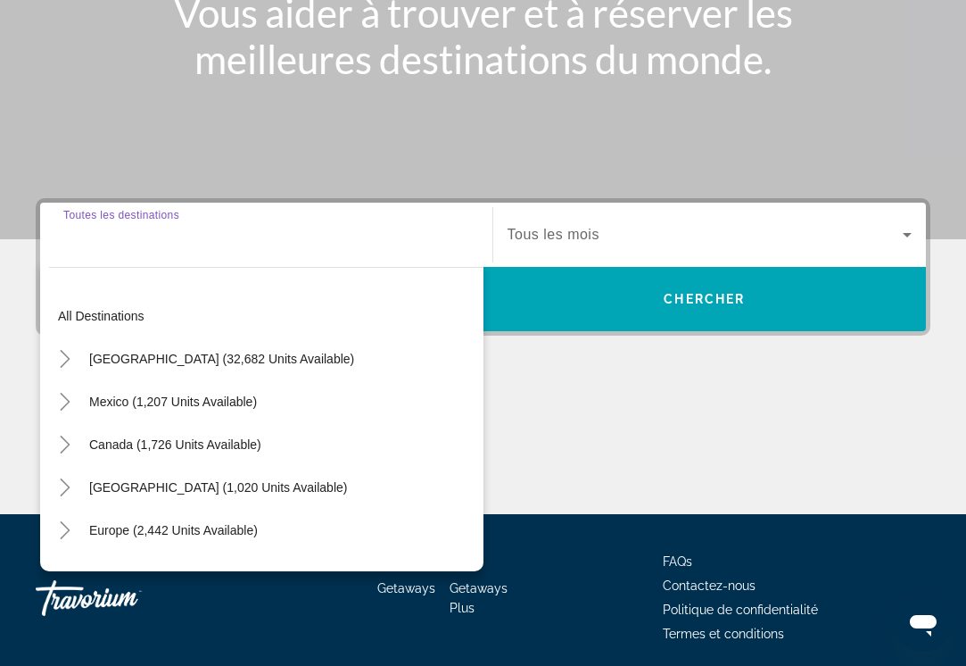
scroll to position [363, 0]
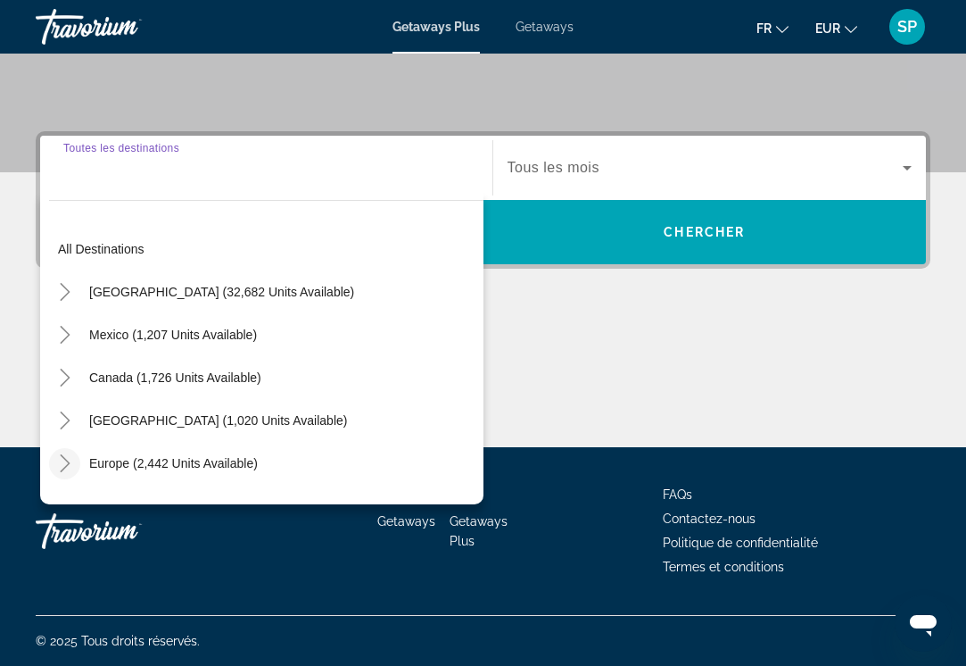
click at [69, 465] on icon "Toggle Europe (2,442 units available)" at bounding box center [65, 463] width 10 height 18
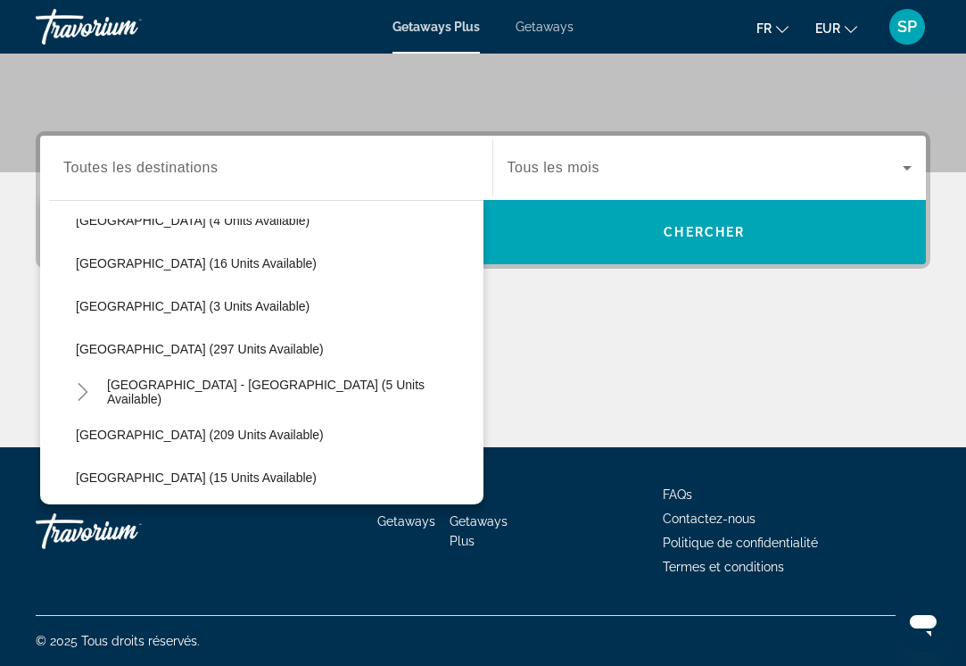
scroll to position [758, 0]
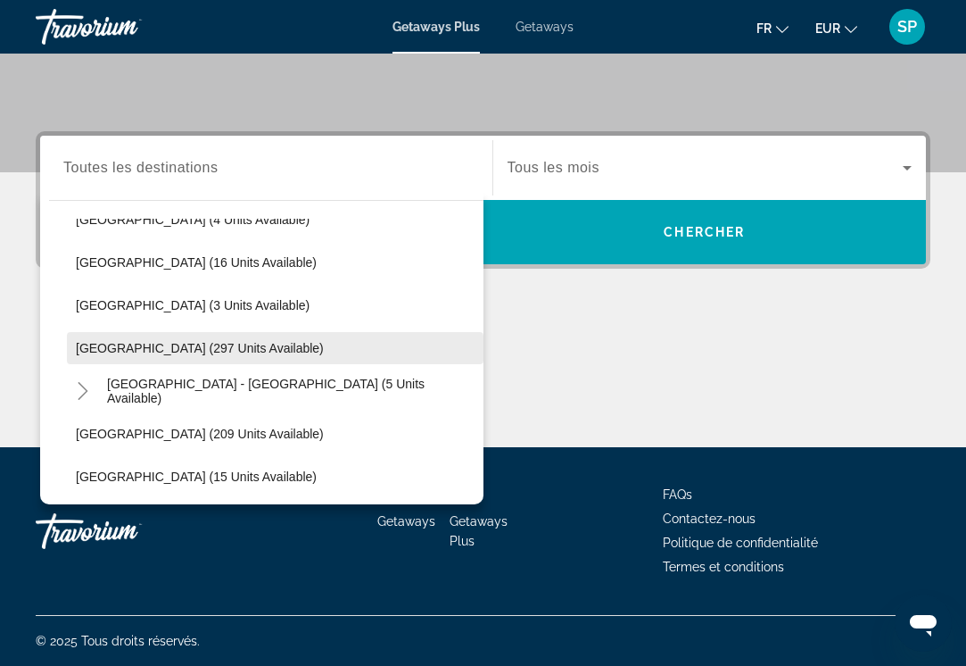
click at [189, 347] on span "[GEOGRAPHIC_DATA] (297 units available)" at bounding box center [200, 348] width 248 height 14
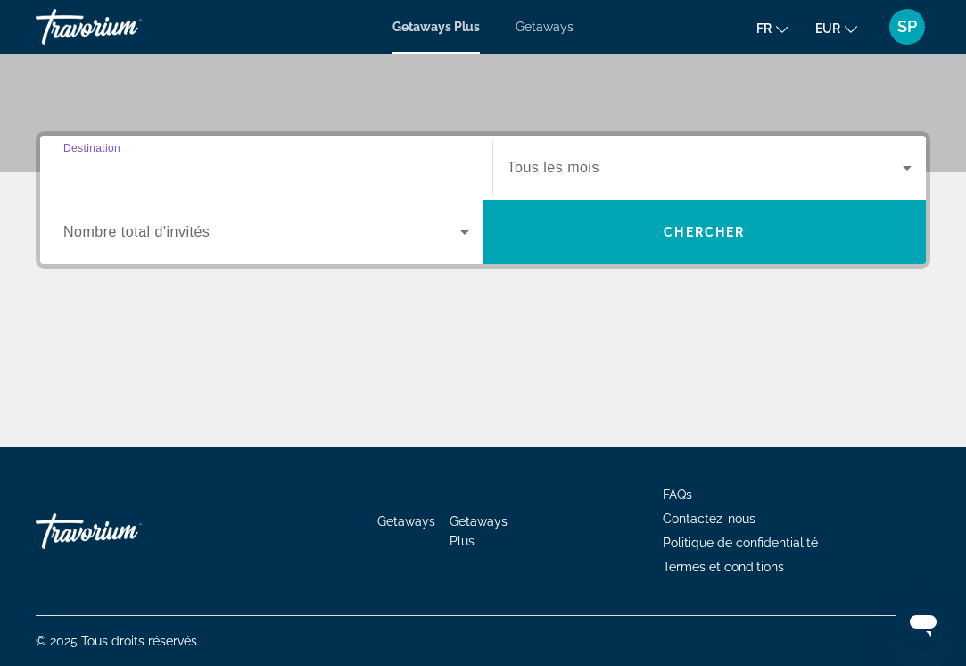
type input "**********"
click at [586, 165] on span "Tous les mois" at bounding box center [554, 167] width 92 height 15
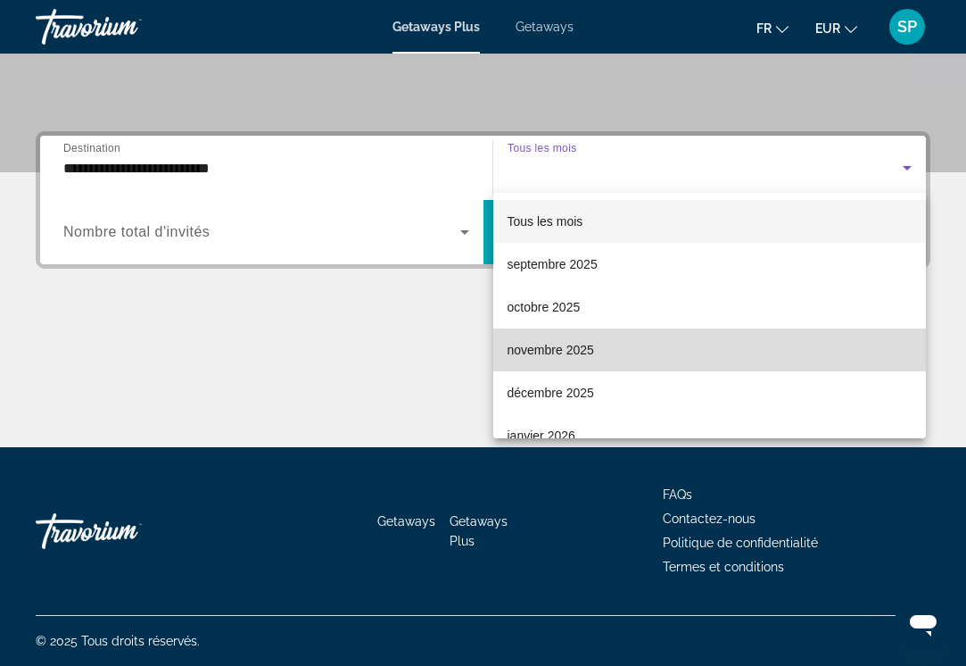
click at [542, 344] on span "novembre 2025" at bounding box center [551, 349] width 87 height 21
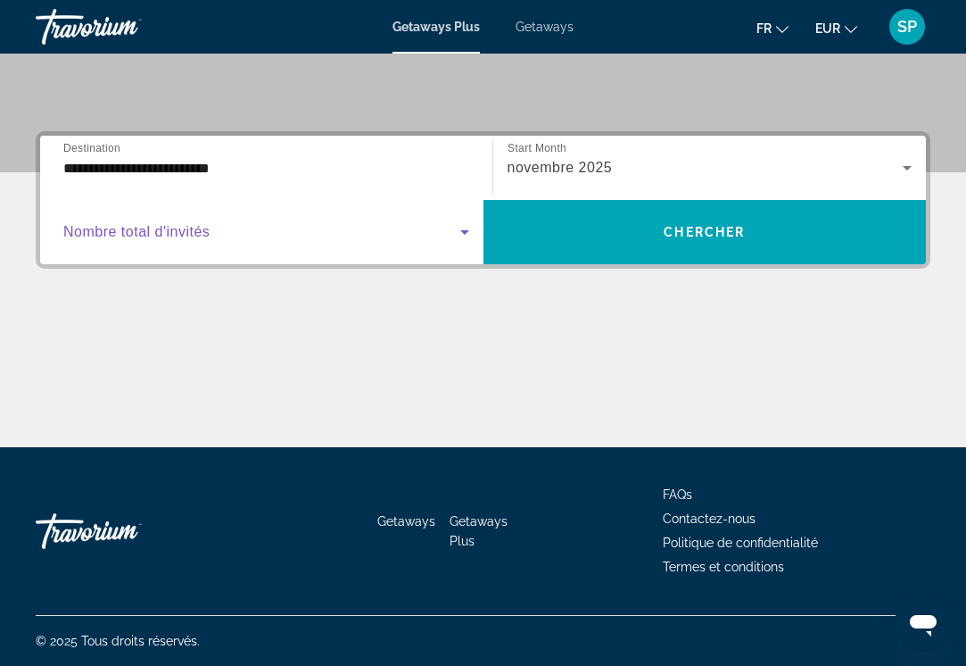
click at [460, 234] on icon "Search widget" at bounding box center [464, 231] width 21 height 21
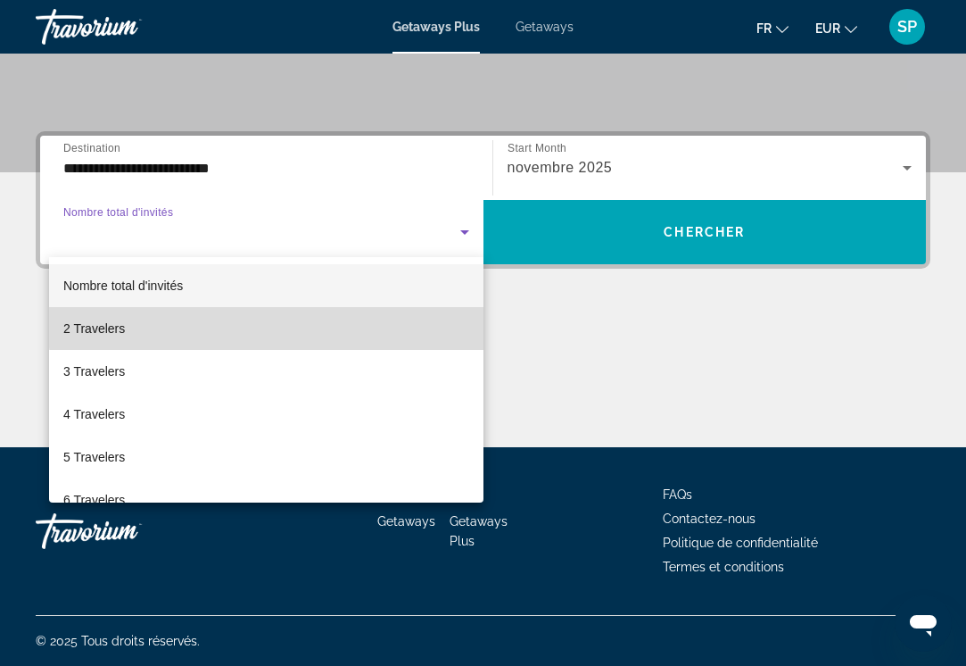
click at [351, 315] on mat-option "2 Travelers" at bounding box center [266, 328] width 435 height 43
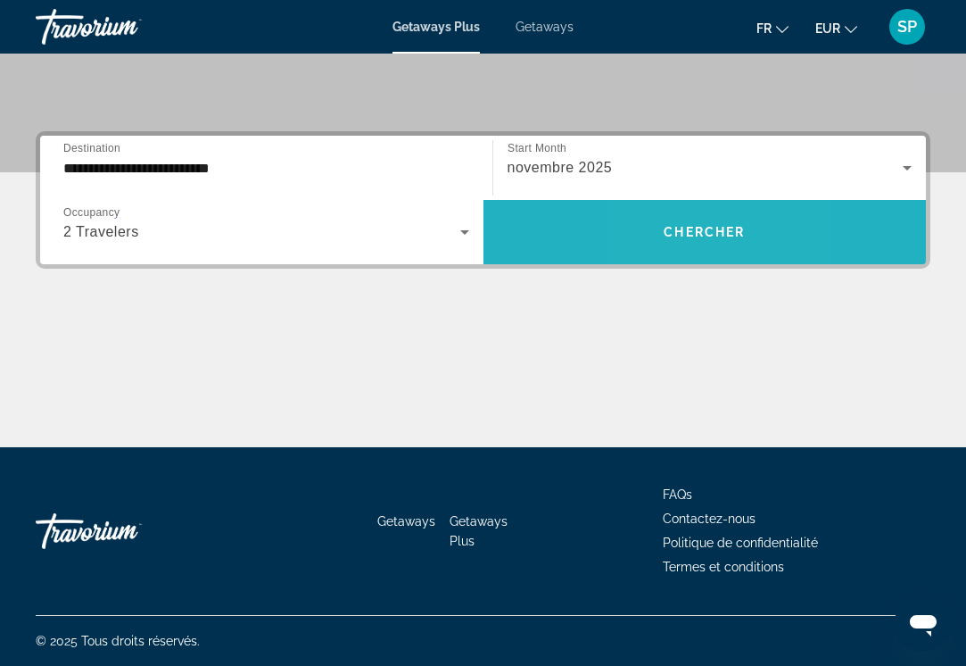
click at [655, 217] on span "Search widget" at bounding box center [705, 232] width 443 height 43
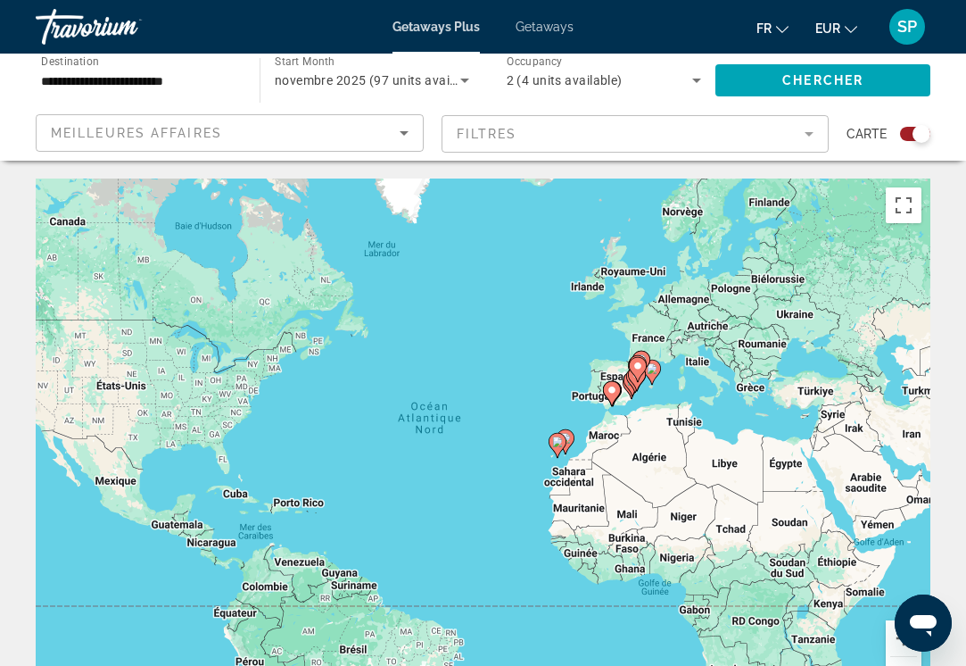
click at [658, 375] on icon "Main content" at bounding box center [652, 372] width 18 height 25
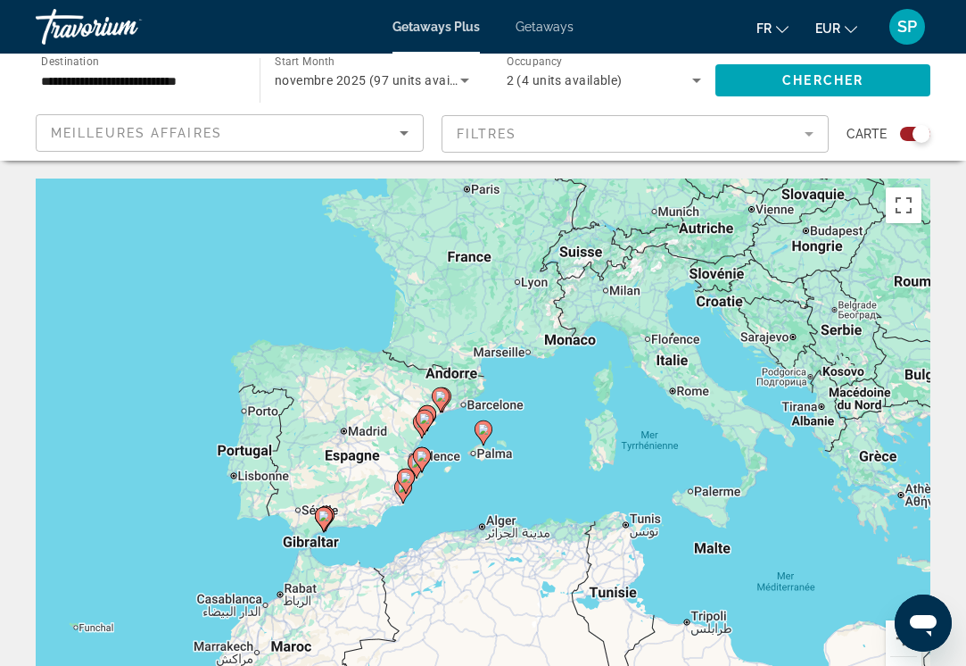
click at [489, 428] on icon "Main content" at bounding box center [483, 432] width 16 height 23
type input "**********"
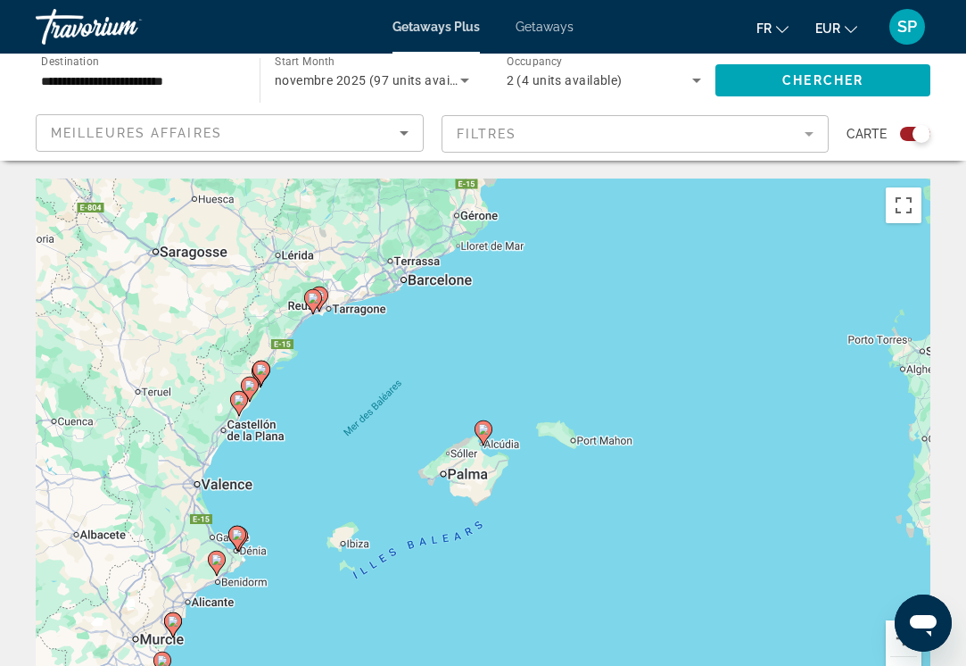
click at [484, 432] on image "Main content" at bounding box center [483, 429] width 11 height 11
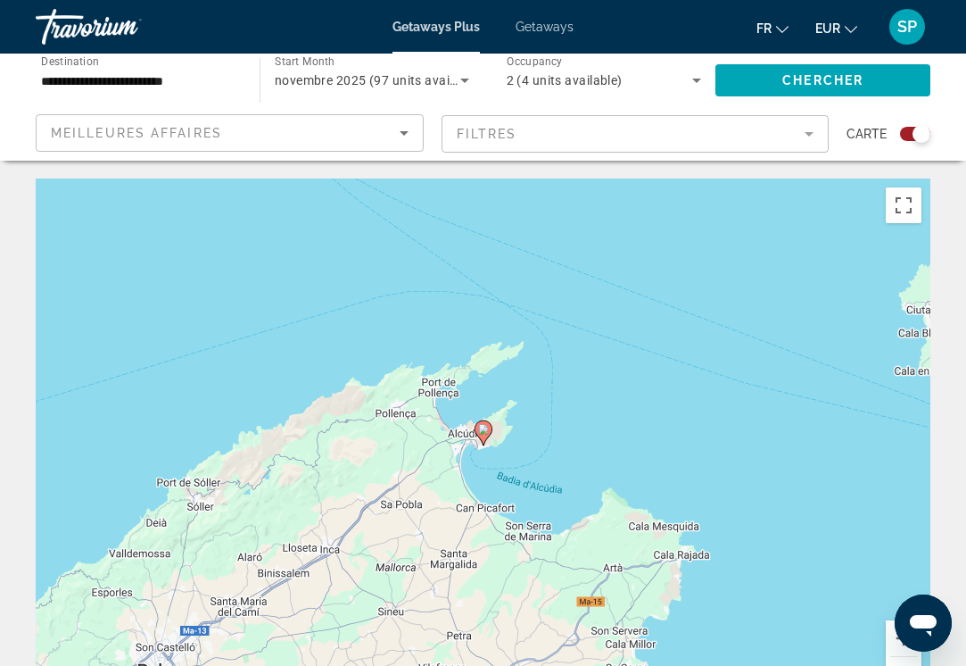
click at [484, 432] on image "Main content" at bounding box center [483, 429] width 11 height 11
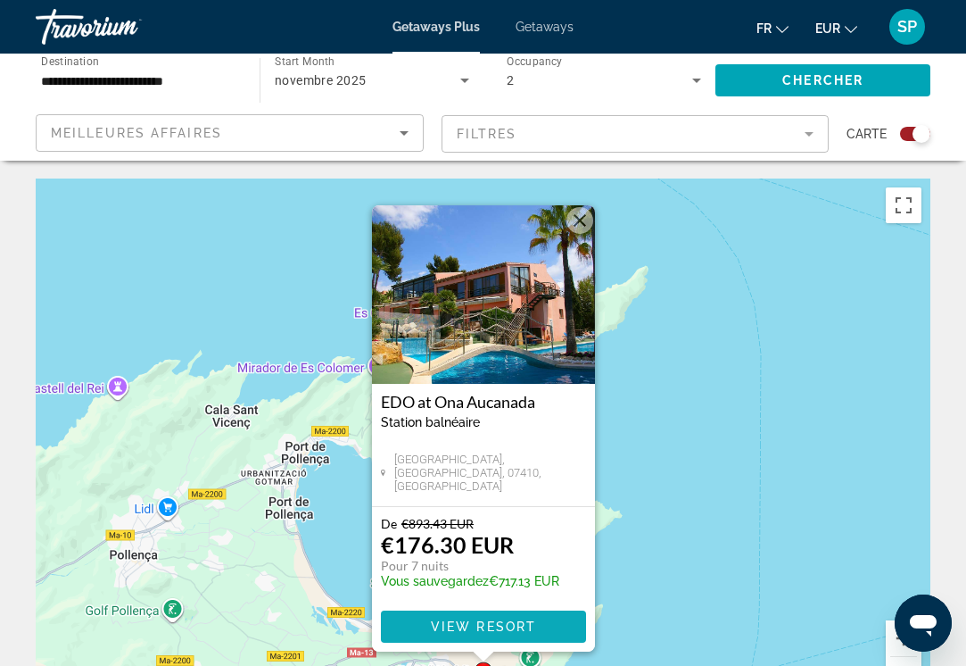
click at [445, 622] on span "View Resort" at bounding box center [482, 626] width 105 height 14
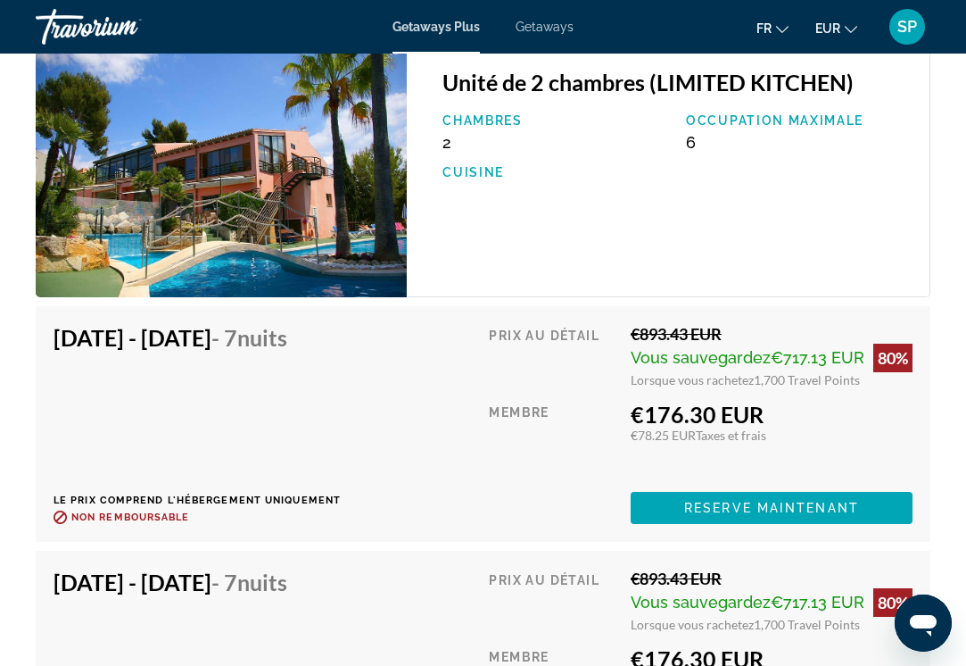
scroll to position [3470, 0]
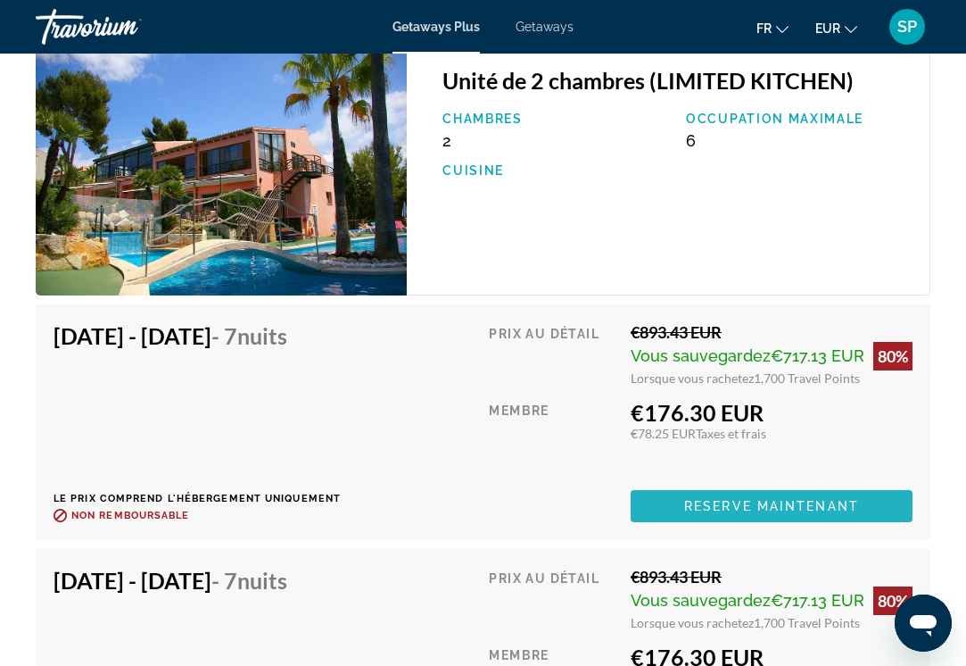
click at [700, 500] on span "Reserve maintenant" at bounding box center [771, 506] width 175 height 14
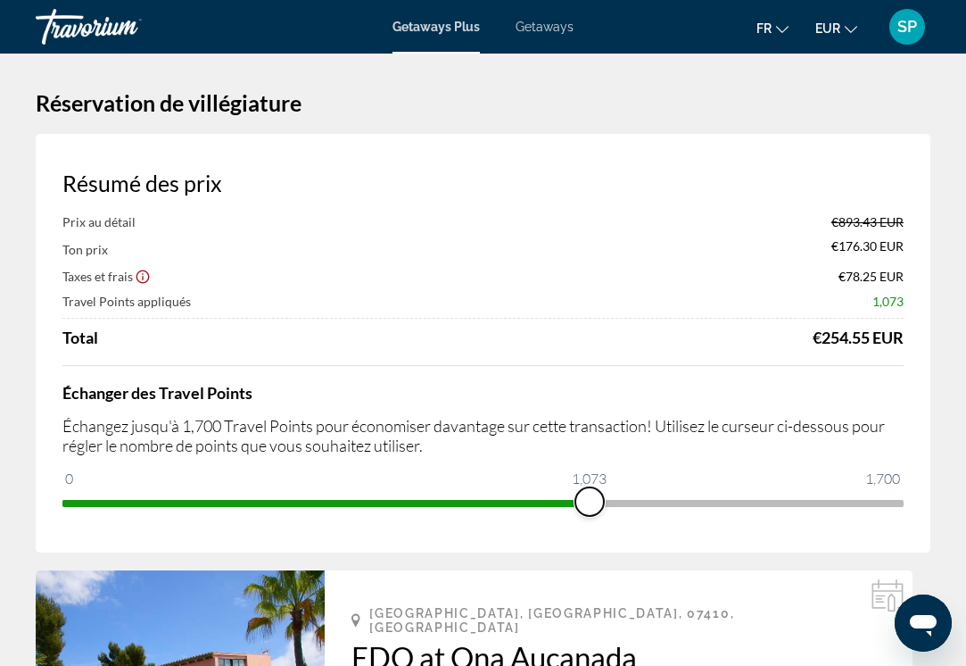
drag, startPoint x: 886, startPoint y: 504, endPoint x: 592, endPoint y: 513, distance: 294.6
click at [592, 513] on span "ngx-slider" at bounding box center [590, 501] width 29 height 29
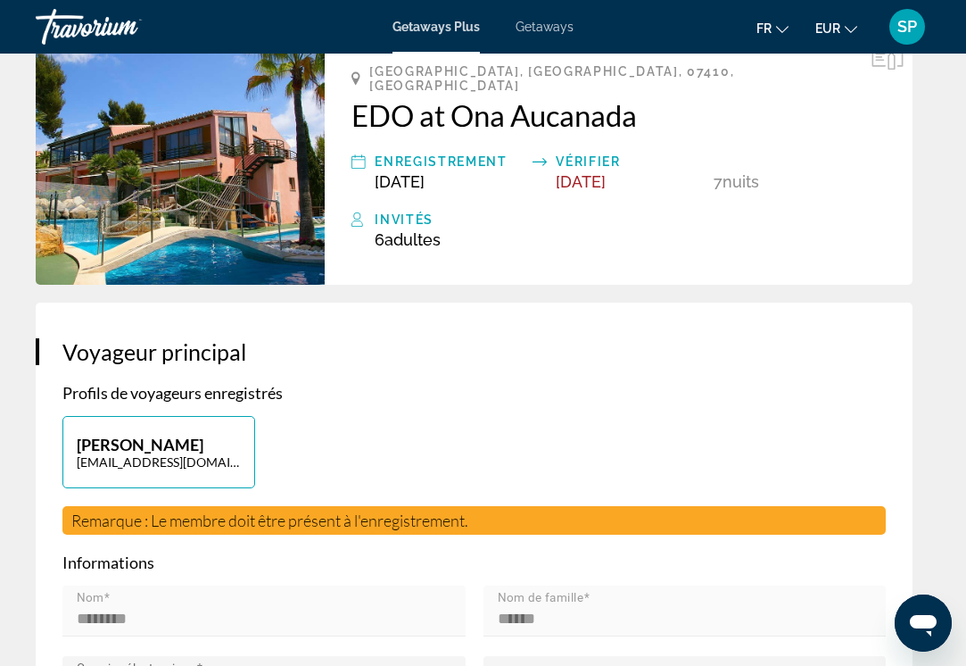
scroll to position [542, 0]
